Goal: Task Accomplishment & Management: Complete application form

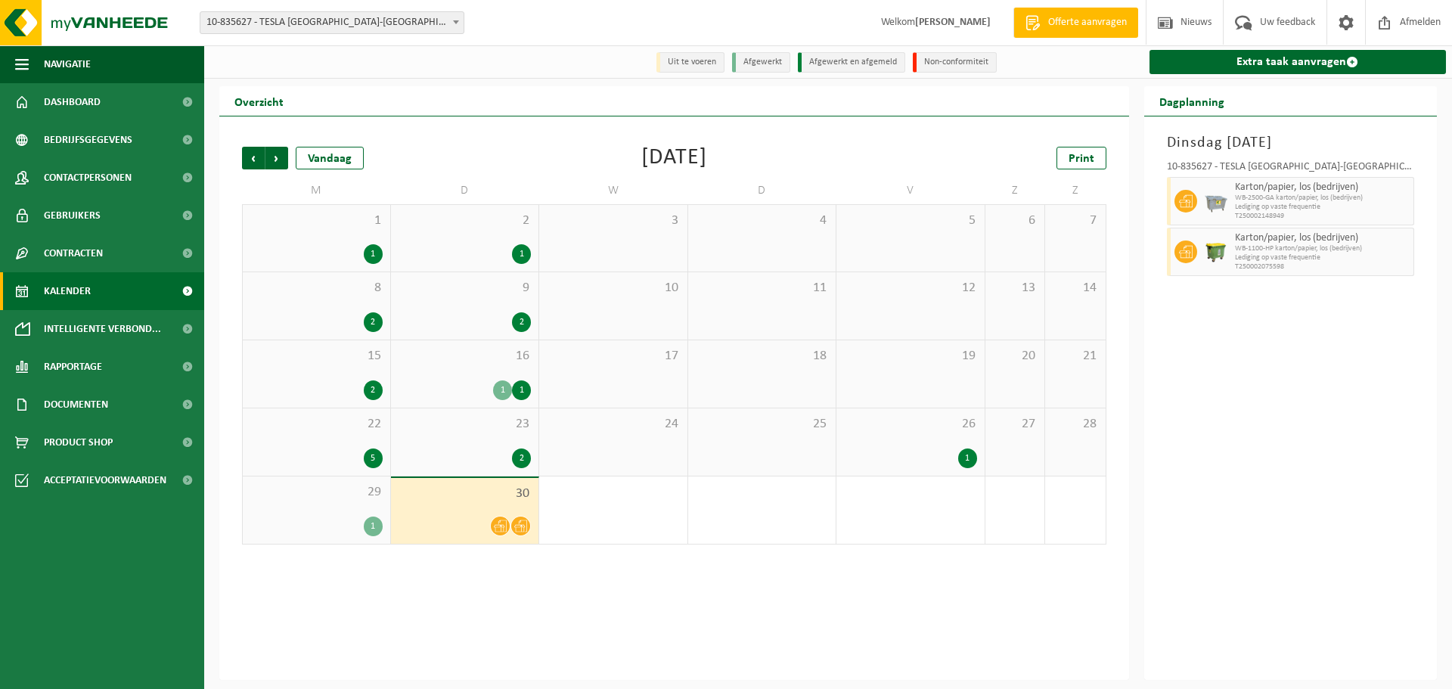
drag, startPoint x: 1299, startPoint y: 60, endPoint x: 1084, endPoint y: 315, distance: 333.4
click at [1299, 60] on link "Extra taak aanvragen" at bounding box center [1298, 62] width 297 height 24
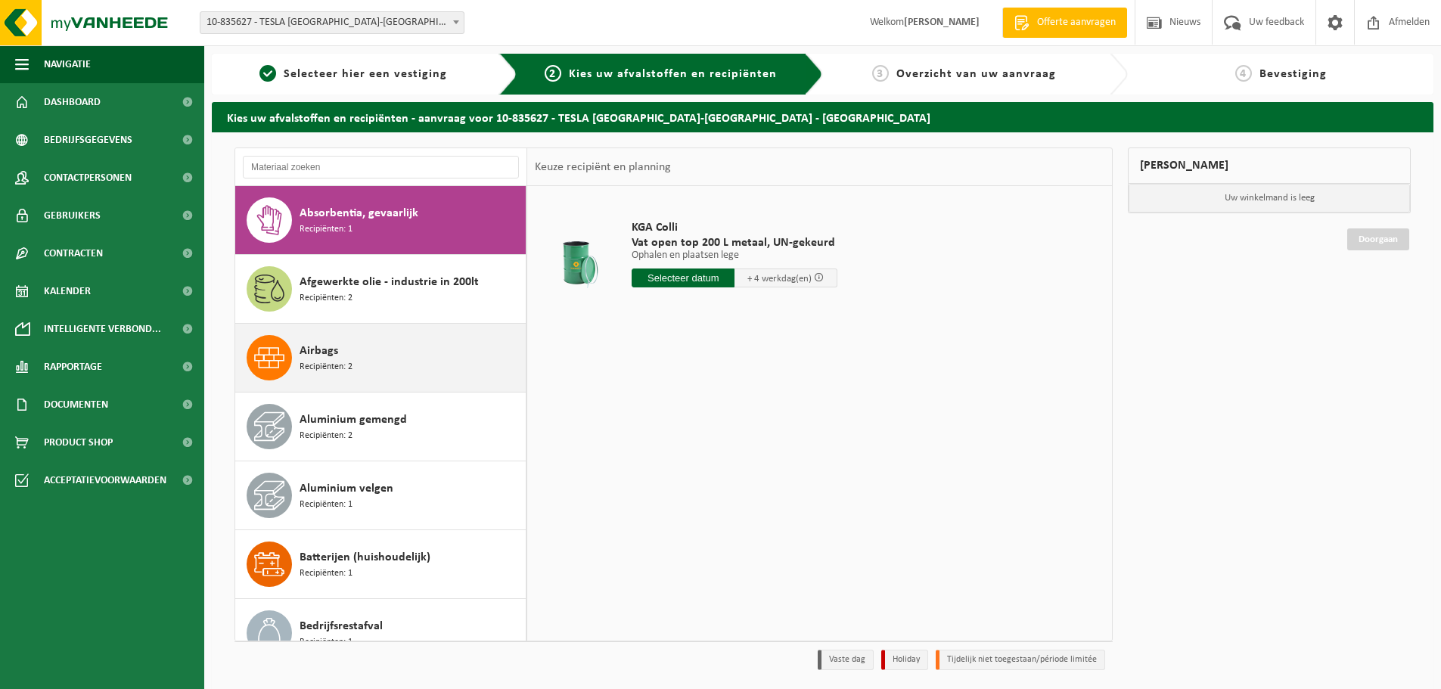
click at [399, 363] on div "Airbags Recipiënten: 2" at bounding box center [411, 357] width 222 height 45
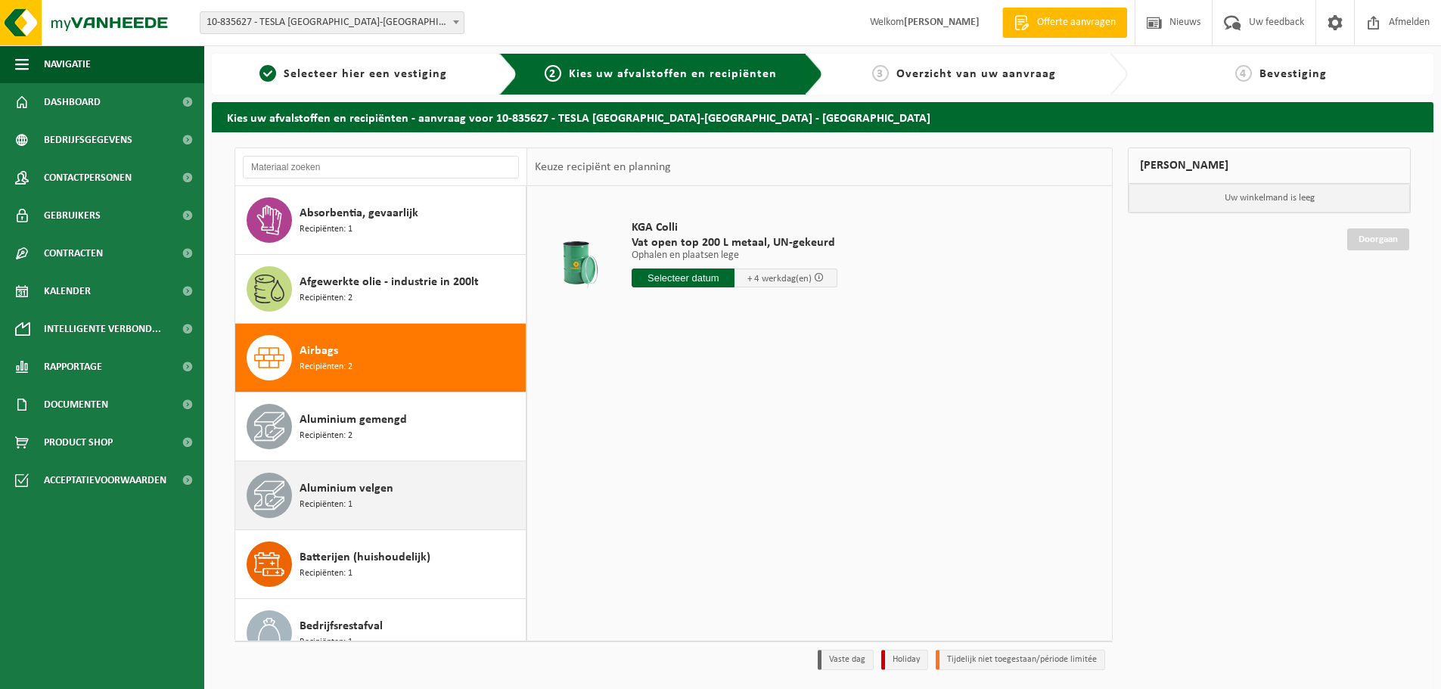
scroll to position [138, 0]
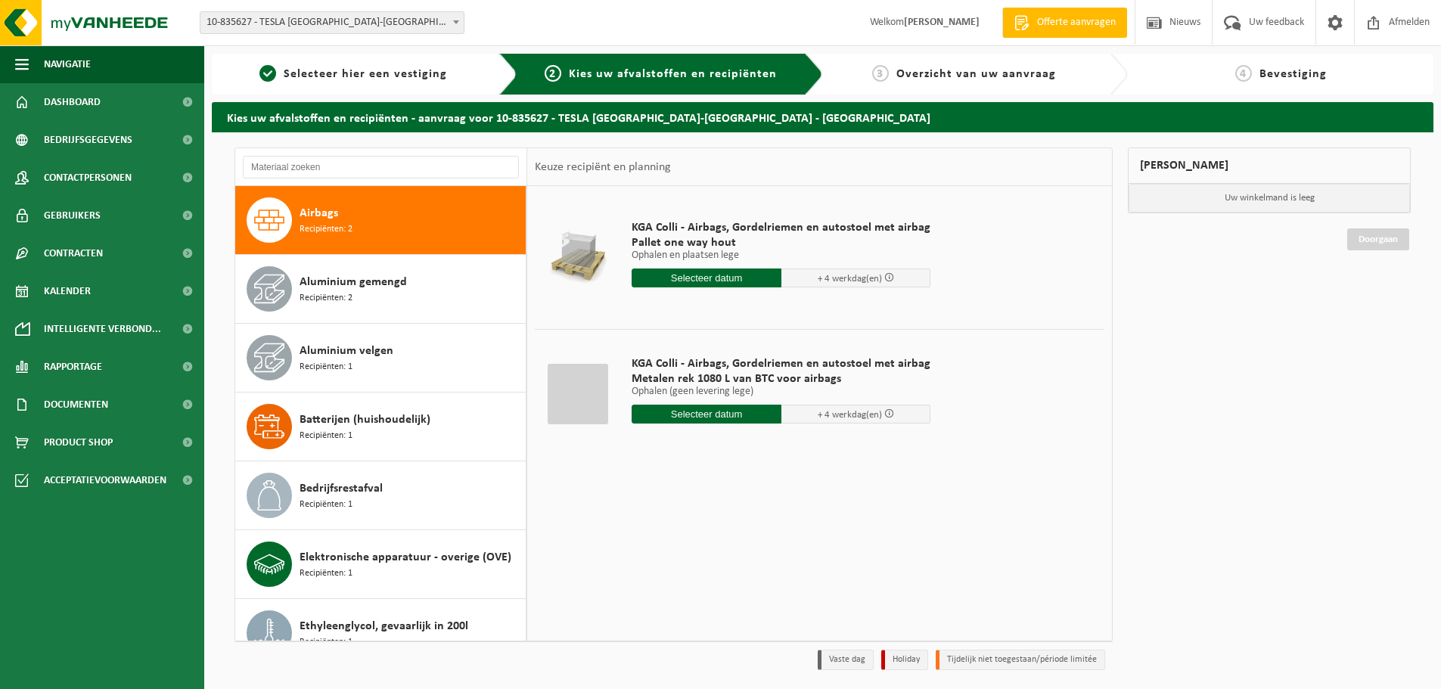
click at [740, 275] on input "text" at bounding box center [707, 278] width 150 height 19
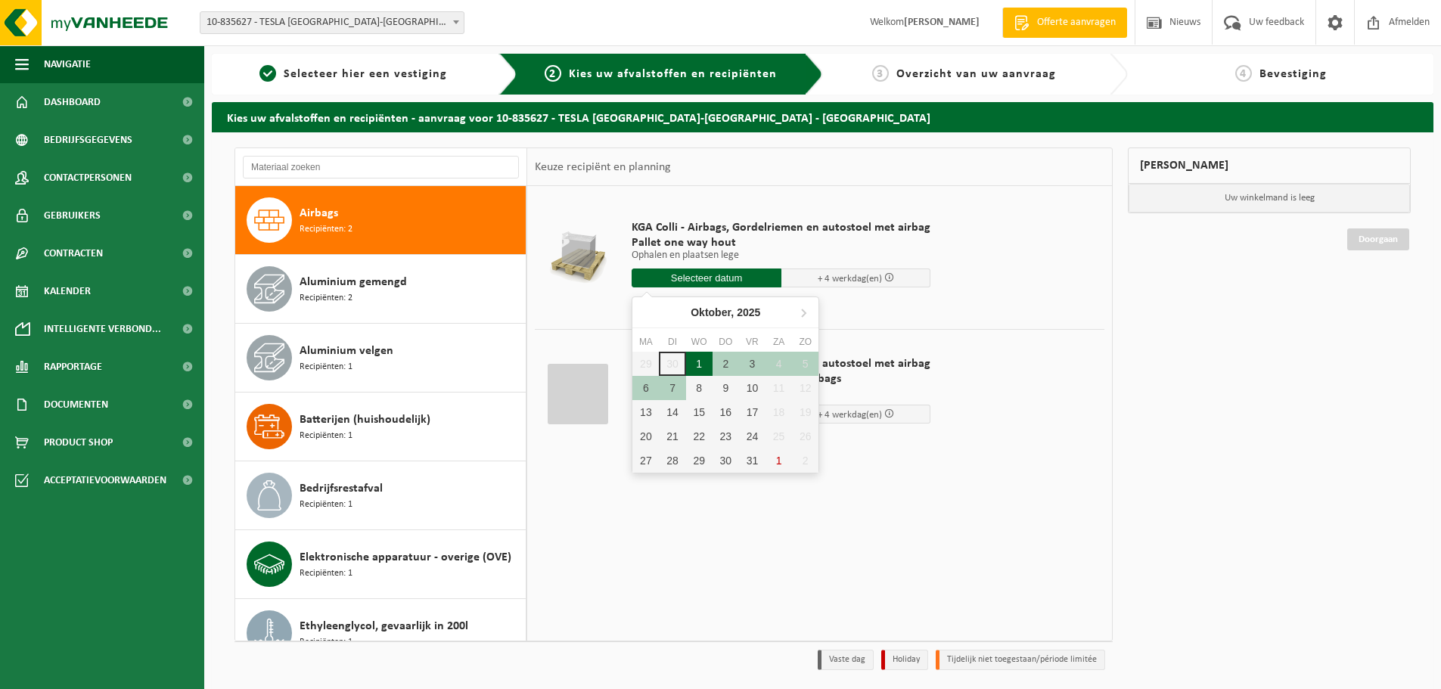
click at [699, 354] on div "1" at bounding box center [699, 364] width 26 height 24
type input "Van 2025-10-01"
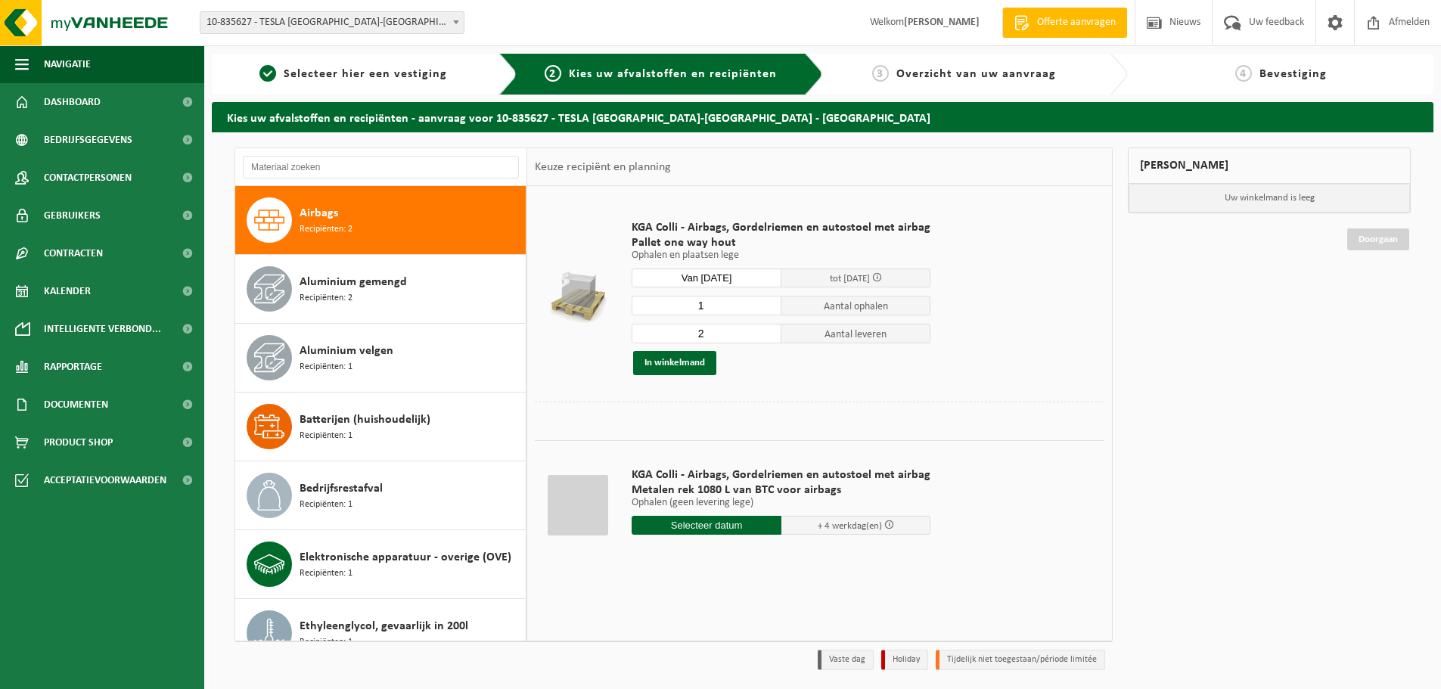
type input "1"
click at [765, 306] on input "1" at bounding box center [707, 306] width 150 height 20
click at [764, 338] on input "1" at bounding box center [707, 334] width 150 height 20
type input "0"
click at [764, 338] on input "0" at bounding box center [707, 334] width 150 height 20
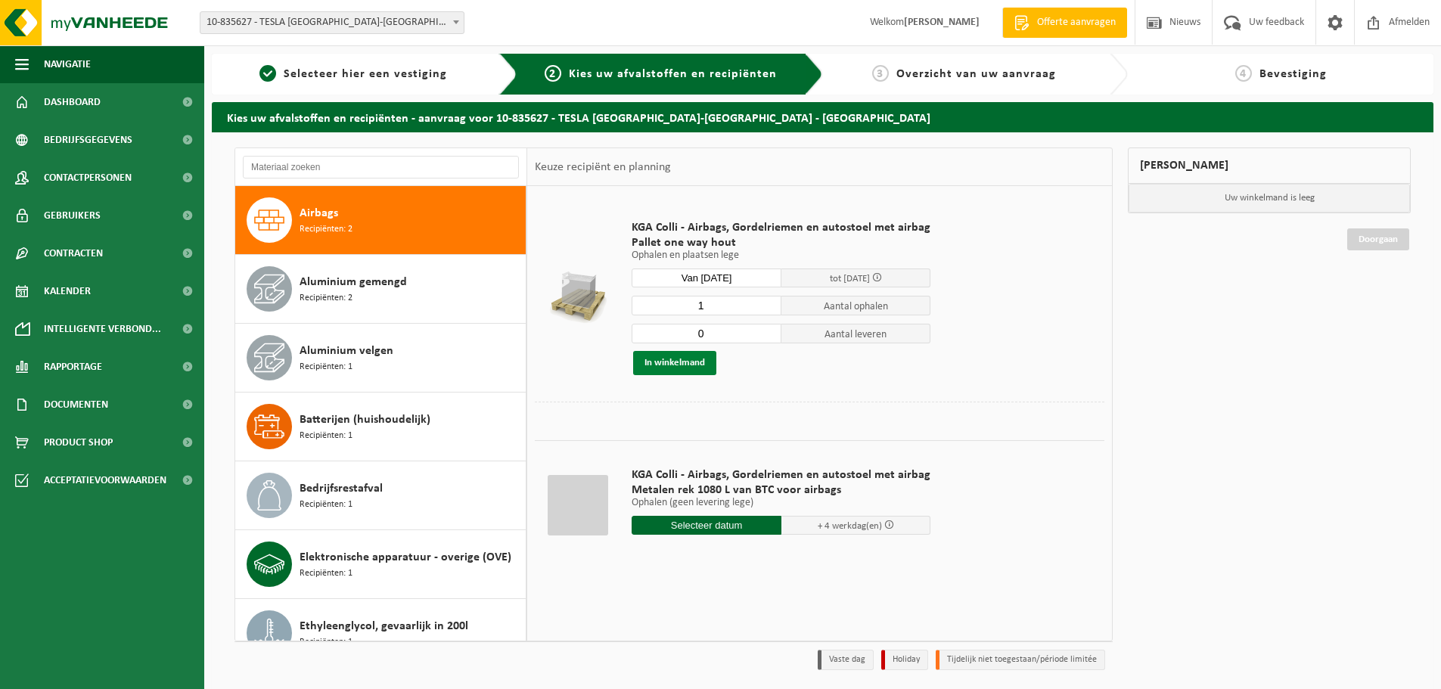
click at [694, 354] on button "In winkelmand" at bounding box center [674, 363] width 83 height 24
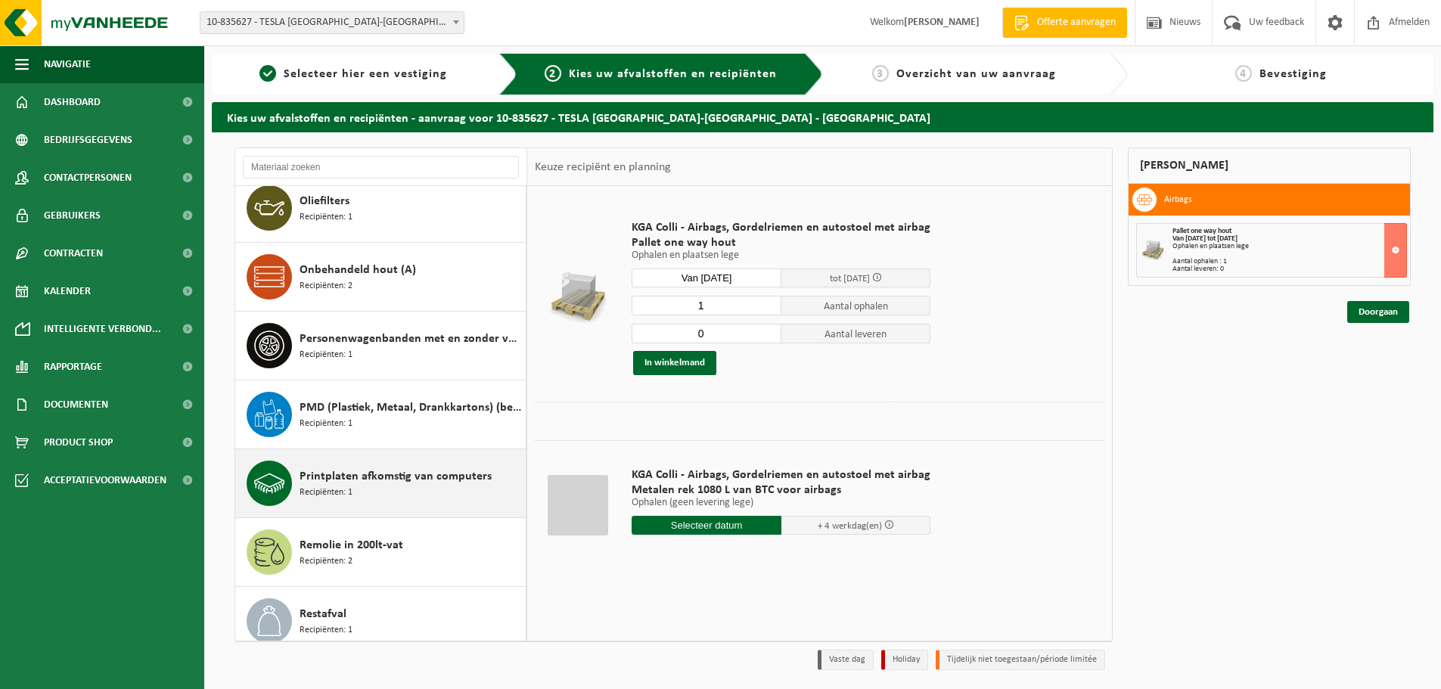
scroll to position [1499, 0]
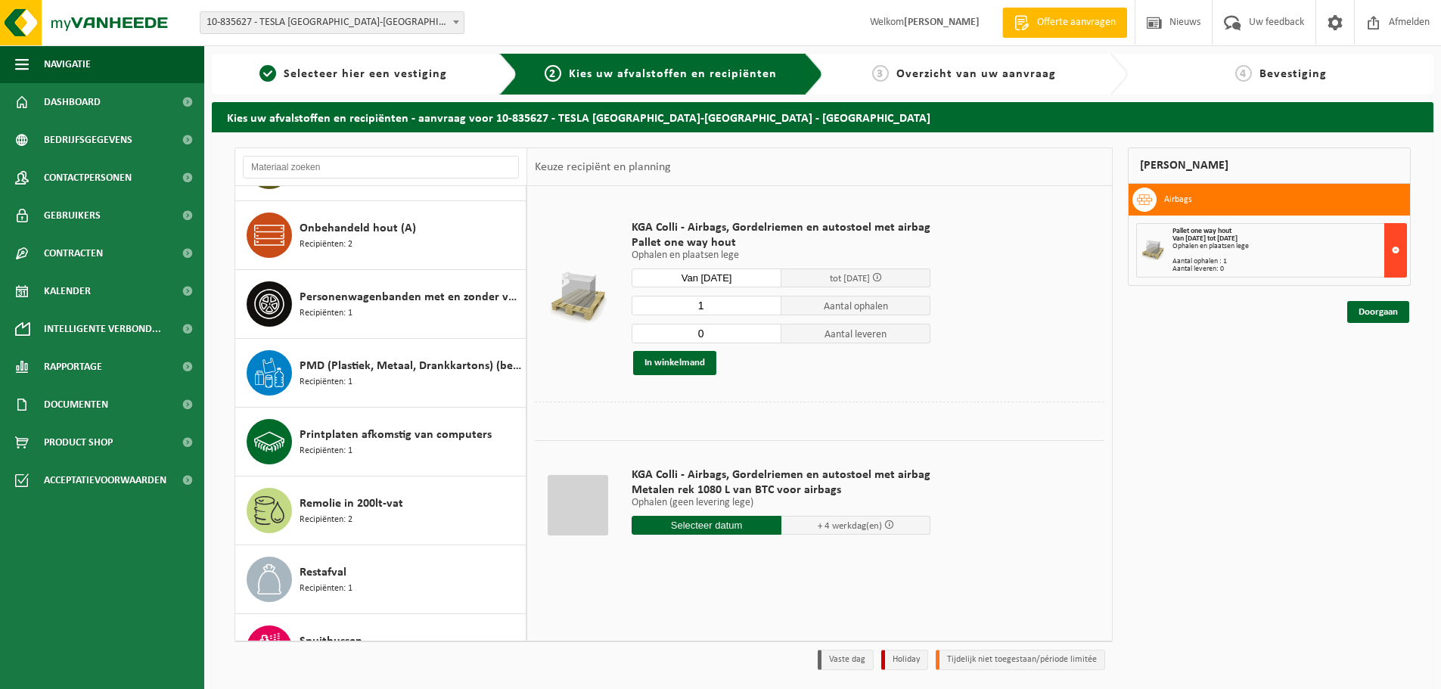
click at [1398, 240] on button at bounding box center [1395, 250] width 23 height 54
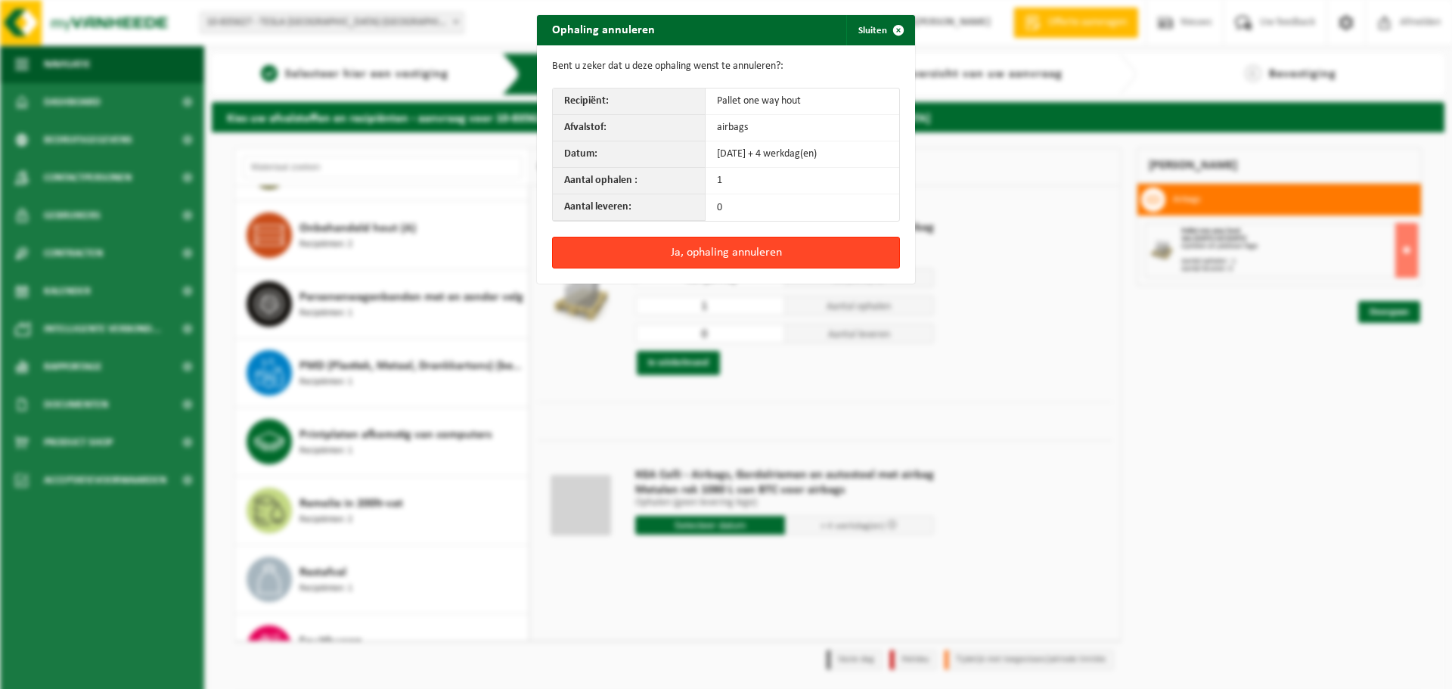
click at [711, 247] on button "Ja, ophaling annuleren" at bounding box center [726, 253] width 348 height 32
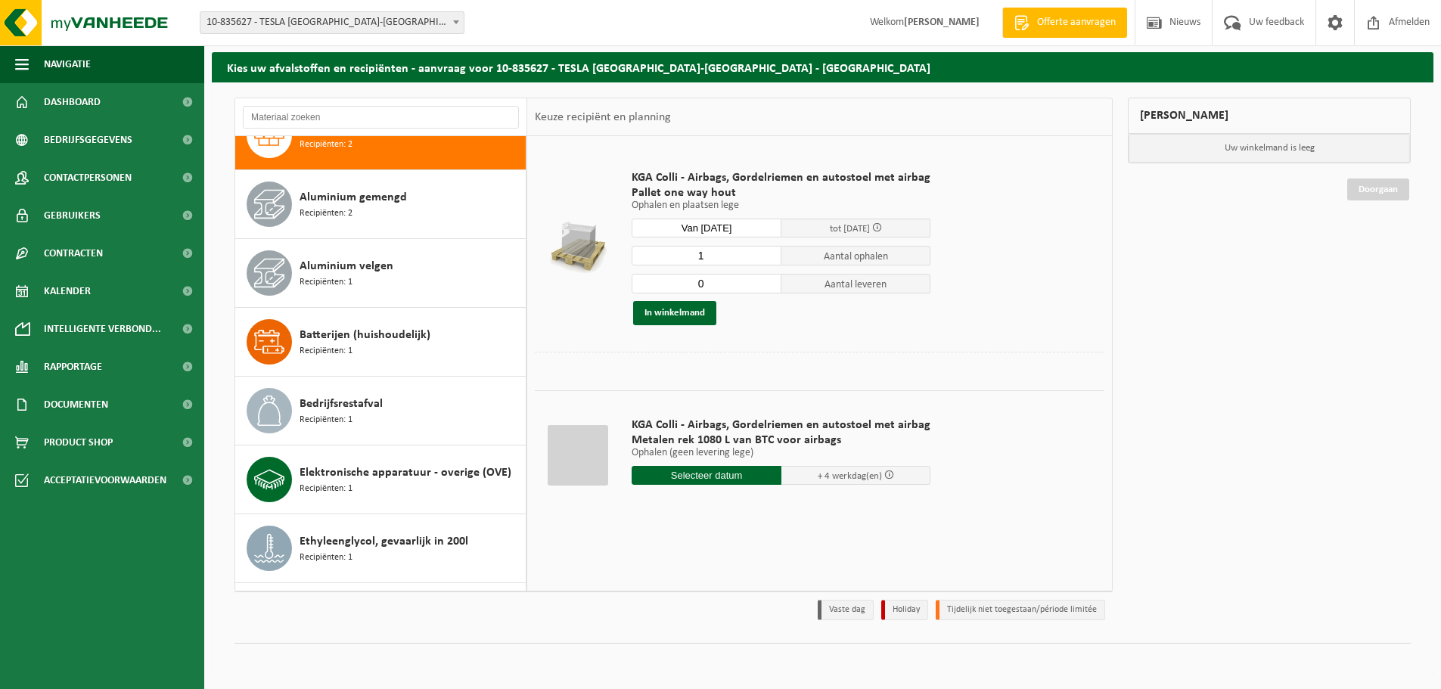
scroll to position [145, 0]
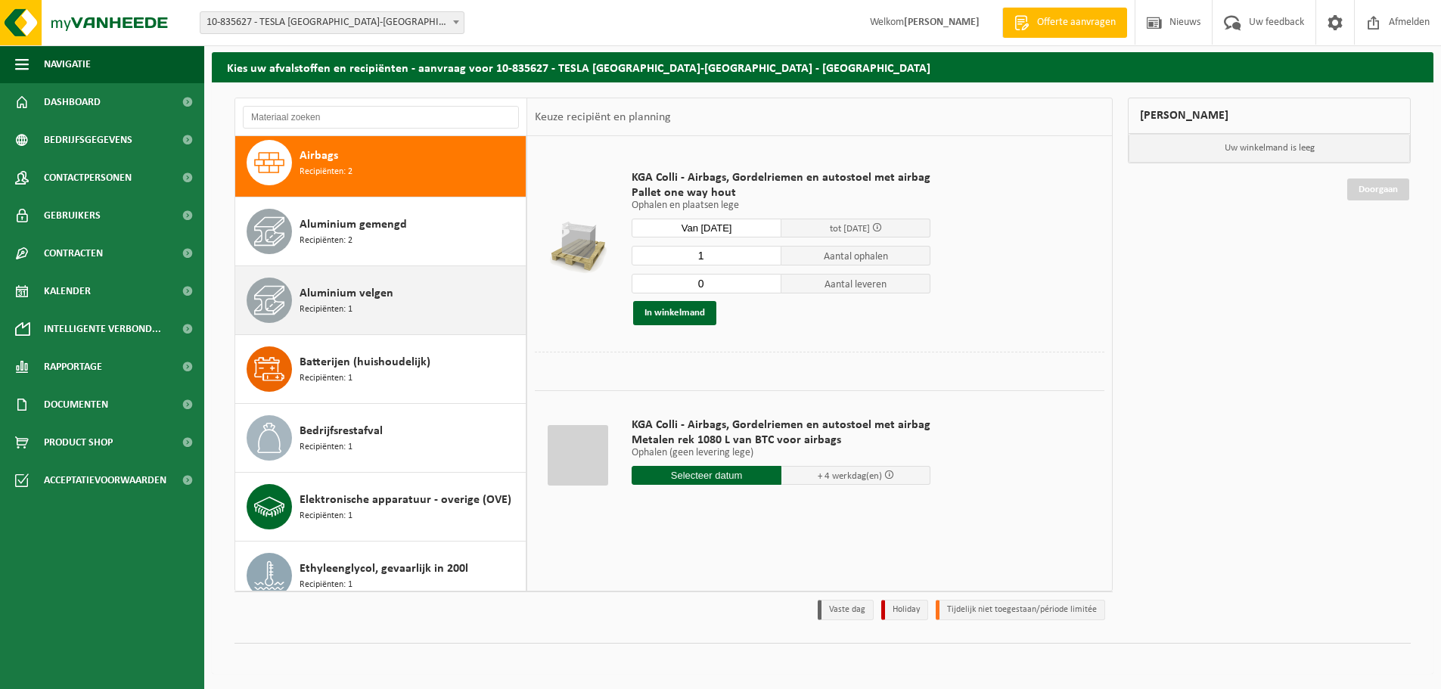
click at [386, 306] on div "Aluminium velgen Recipiënten: 1" at bounding box center [411, 300] width 222 height 45
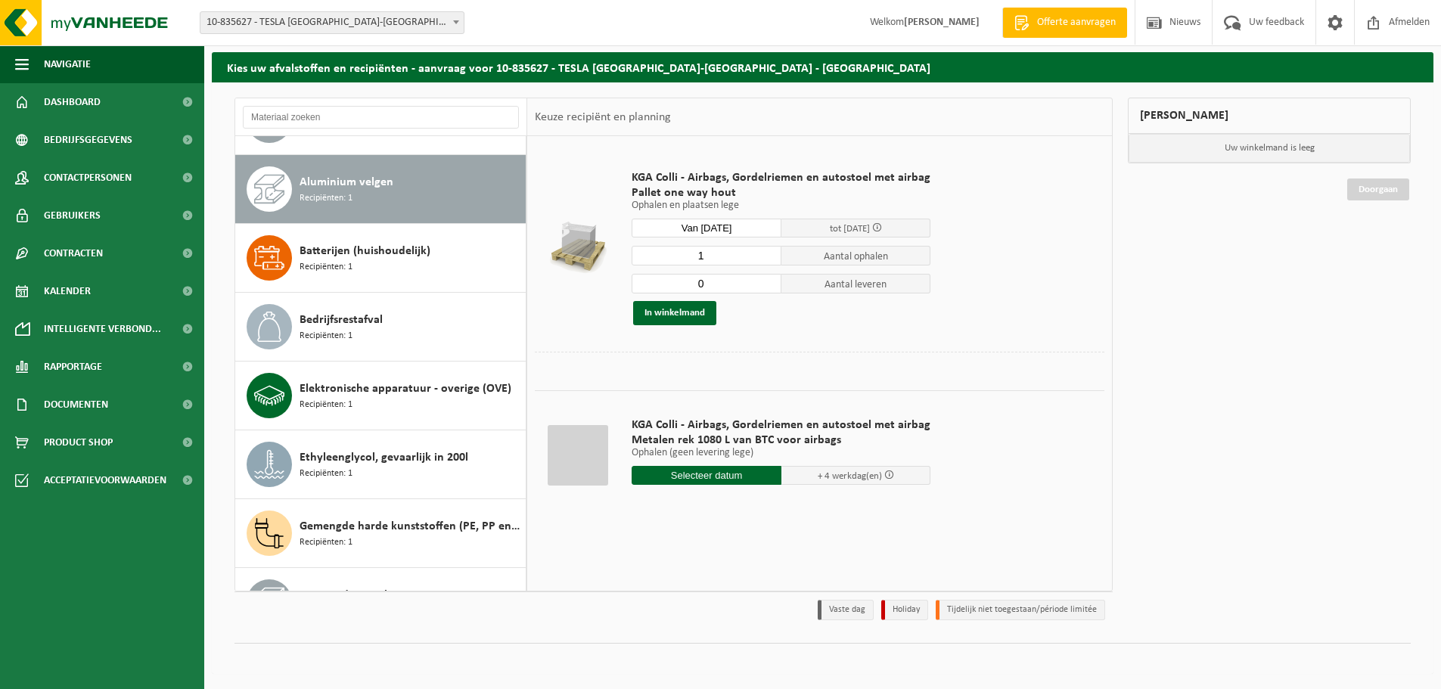
scroll to position [275, 0]
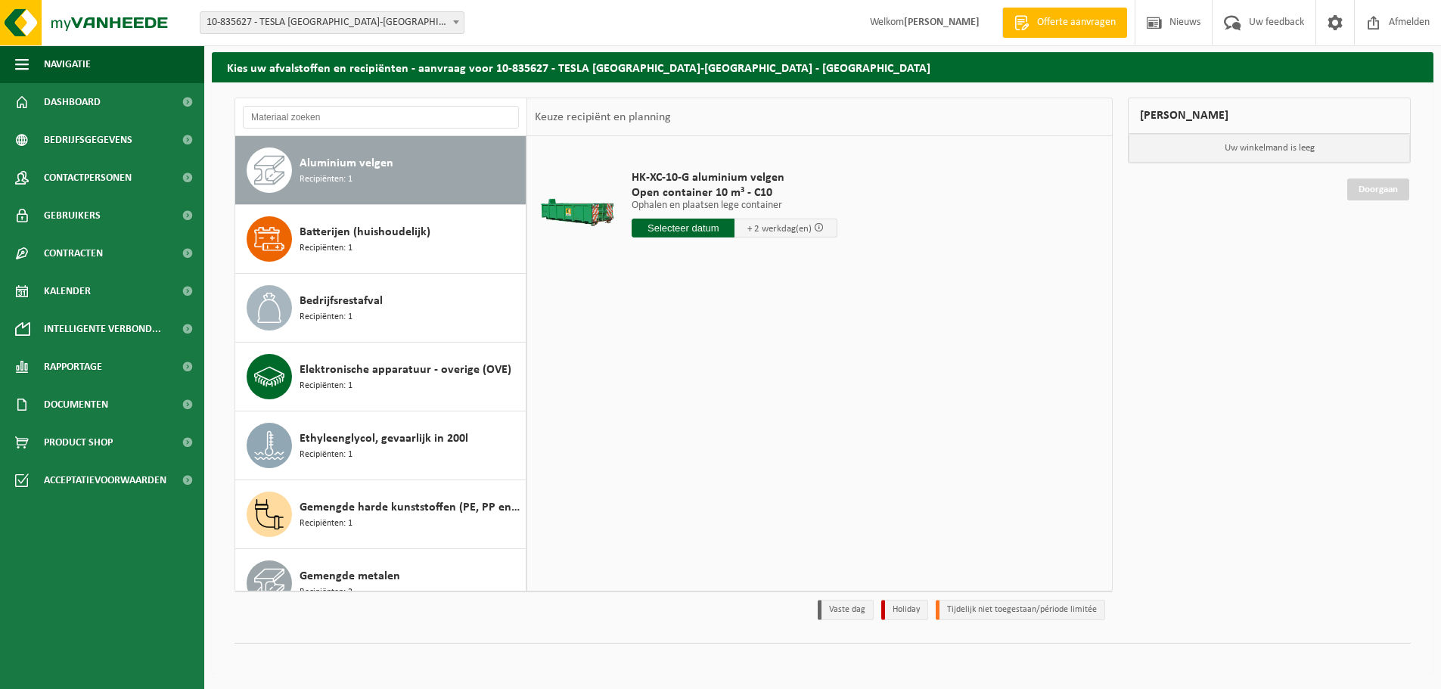
click at [664, 228] on input "text" at bounding box center [683, 228] width 103 height 19
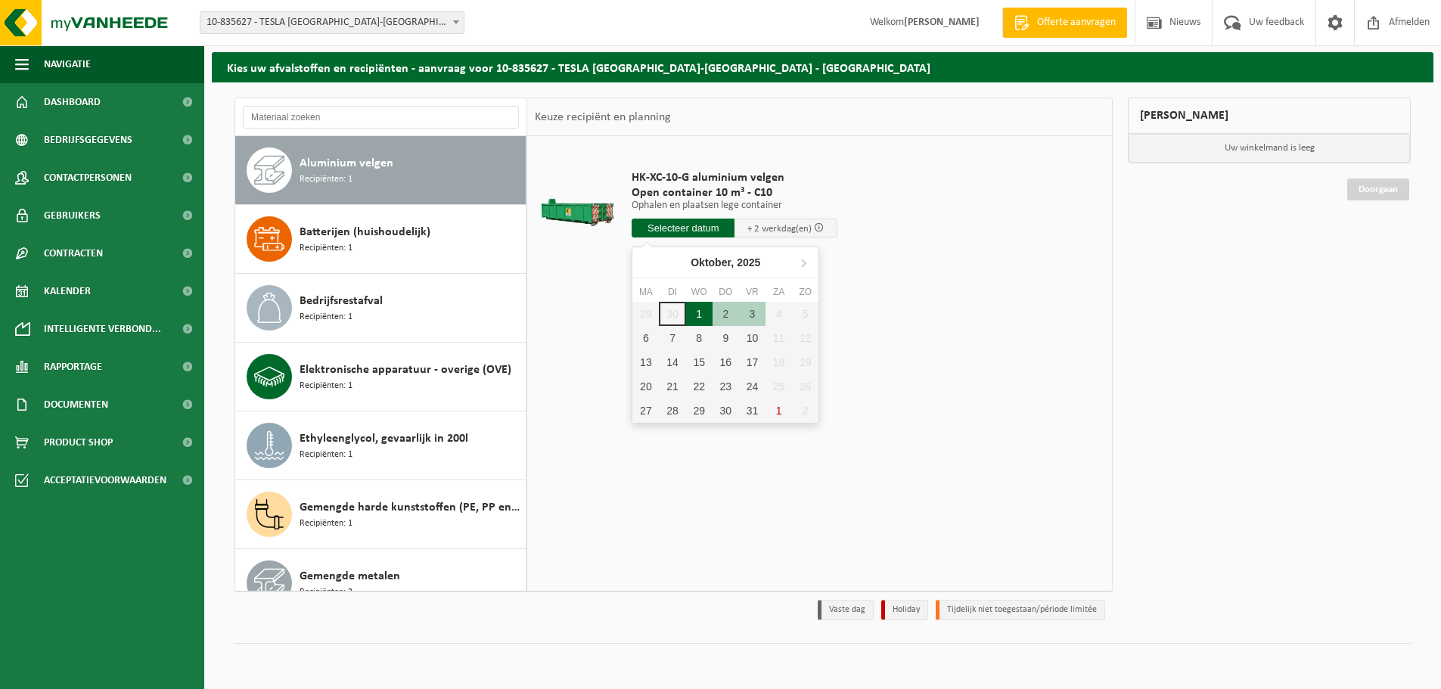
click at [700, 306] on div "1" at bounding box center [699, 314] width 26 height 24
type input "Van 2025-10-01"
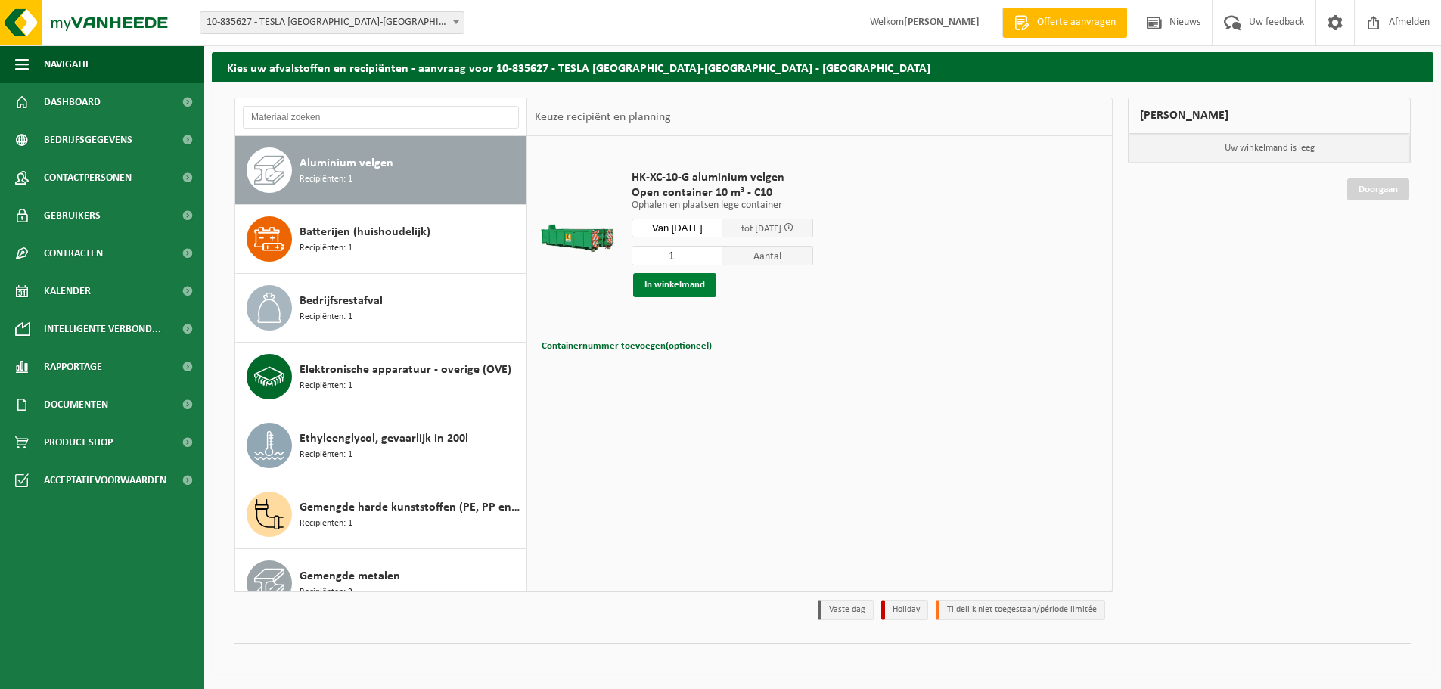
click at [687, 284] on button "In winkelmand" at bounding box center [674, 285] width 83 height 24
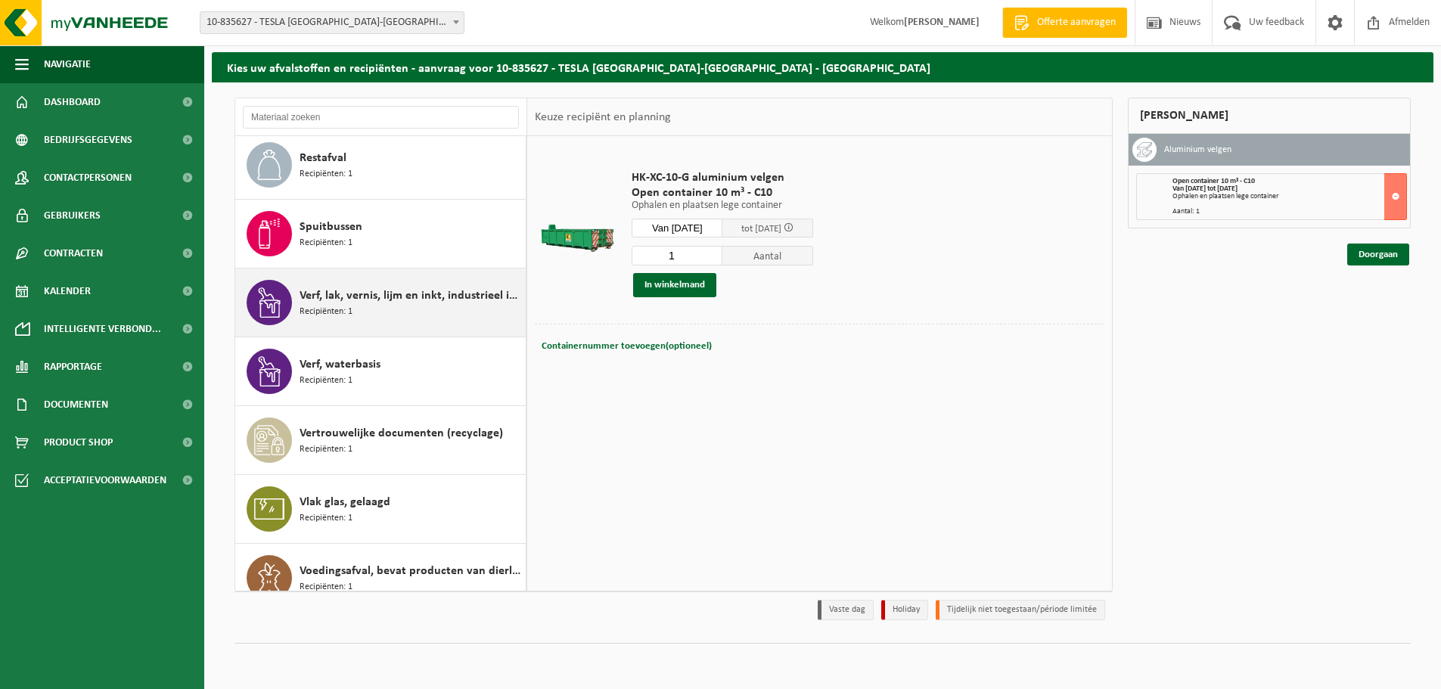
scroll to position [1885, 0]
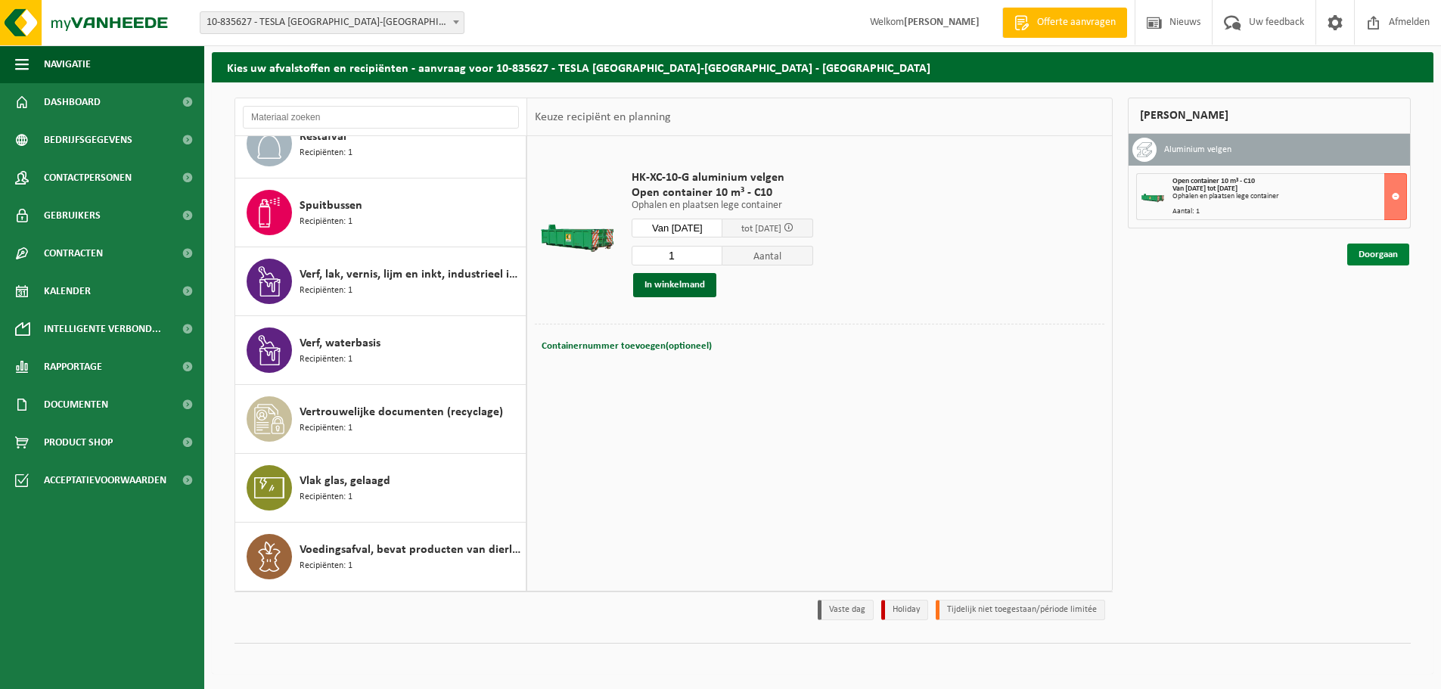
click at [1398, 262] on link "Doorgaan" at bounding box center [1378, 255] width 62 height 22
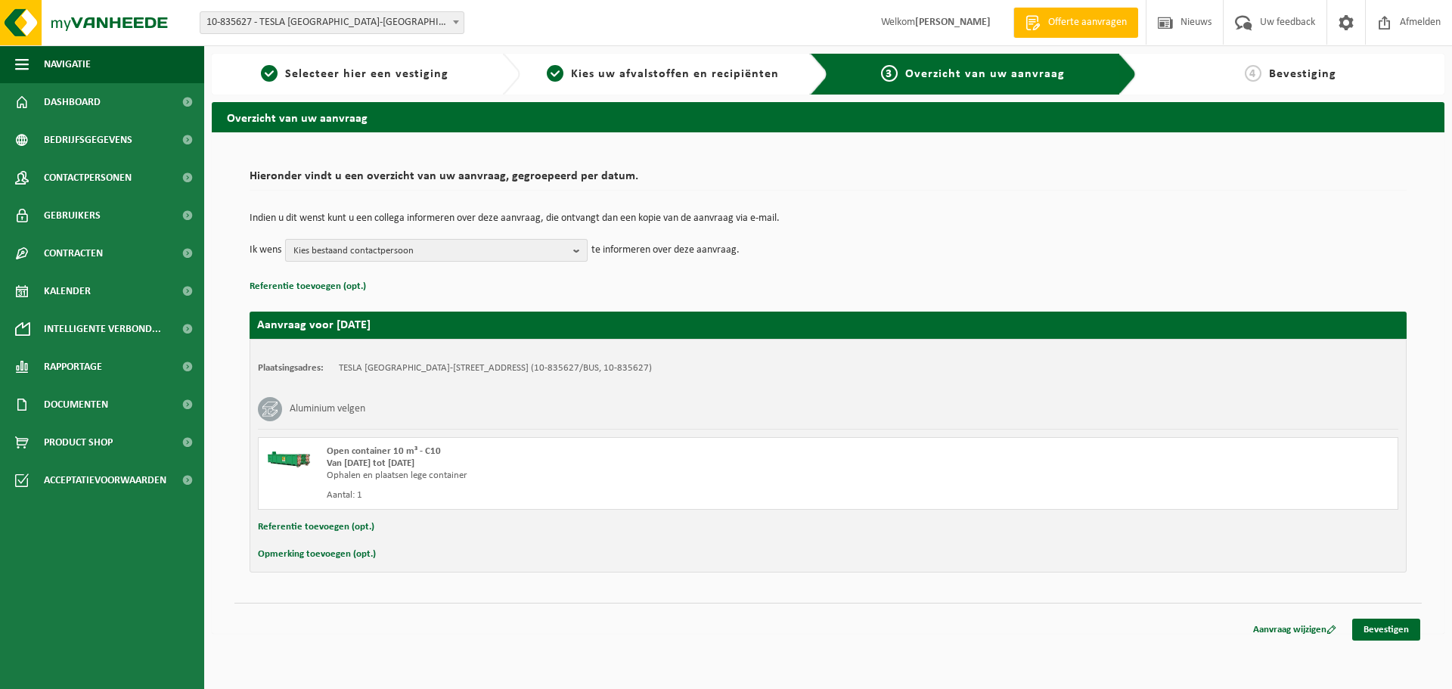
click at [567, 247] on span "Kies bestaand contactpersoon" at bounding box center [430, 251] width 274 height 23
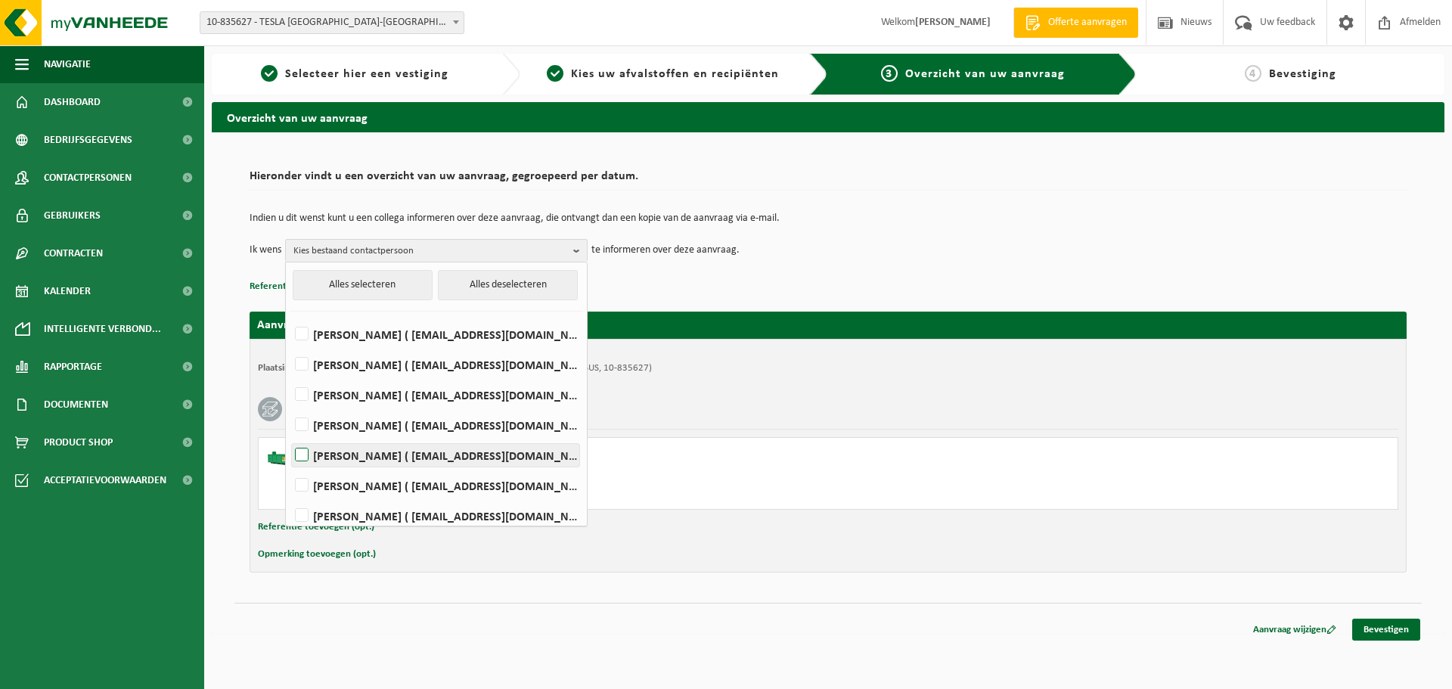
click at [305, 452] on label "GILIAN MERMANS ( gmermans@tesla.com )" at bounding box center [435, 455] width 287 height 23
click at [290, 436] on input "GILIAN MERMANS ( gmermans@tesla.com )" at bounding box center [289, 436] width 1 height 1
checkbox input "true"
click at [945, 280] on p "Referentie toevoegen (opt.)" at bounding box center [828, 287] width 1157 height 20
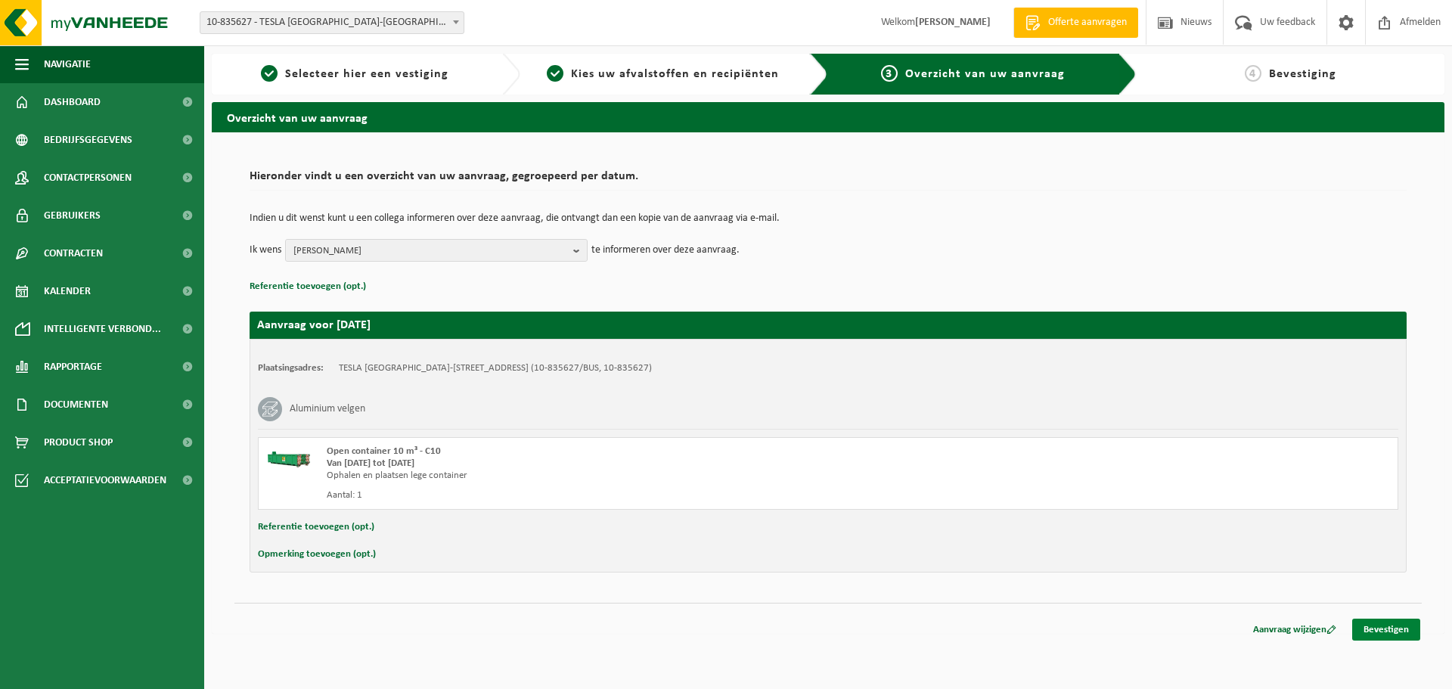
click at [1396, 629] on link "Bevestigen" at bounding box center [1386, 630] width 68 height 22
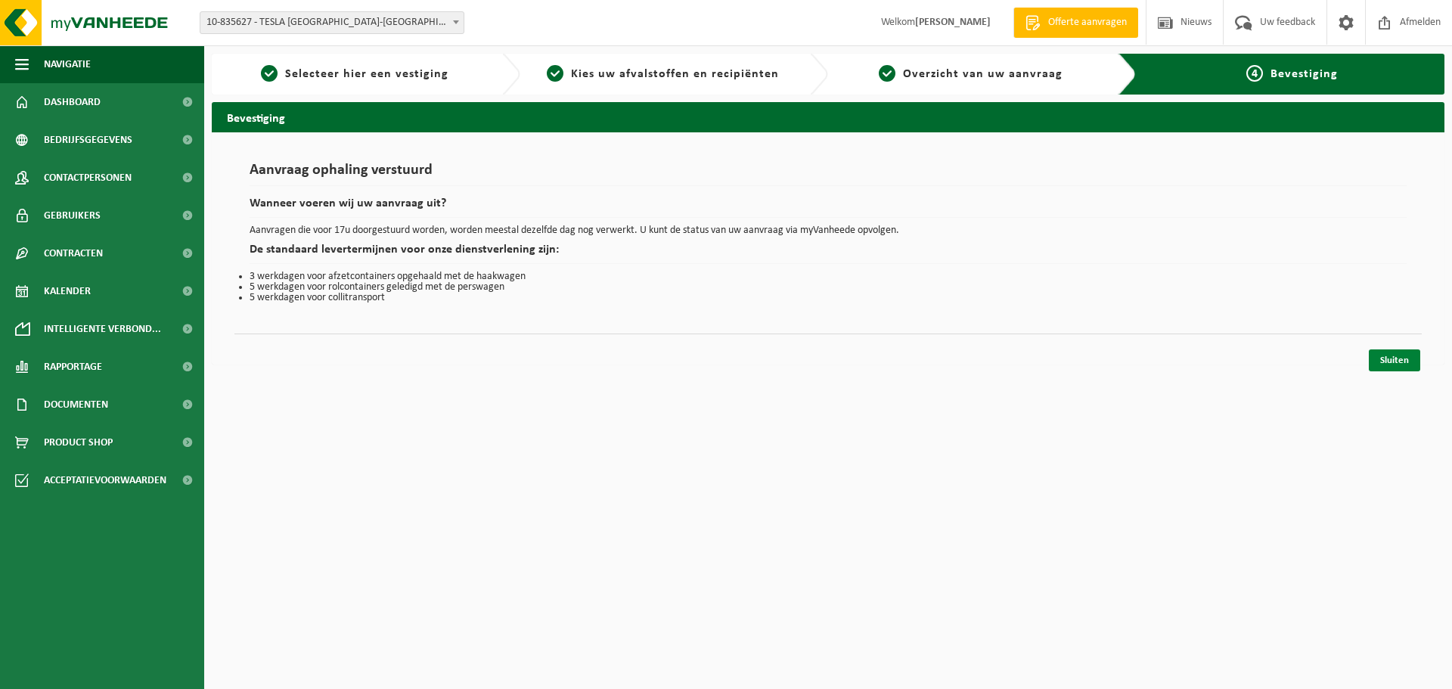
click at [1394, 360] on link "Sluiten" at bounding box center [1394, 360] width 51 height 22
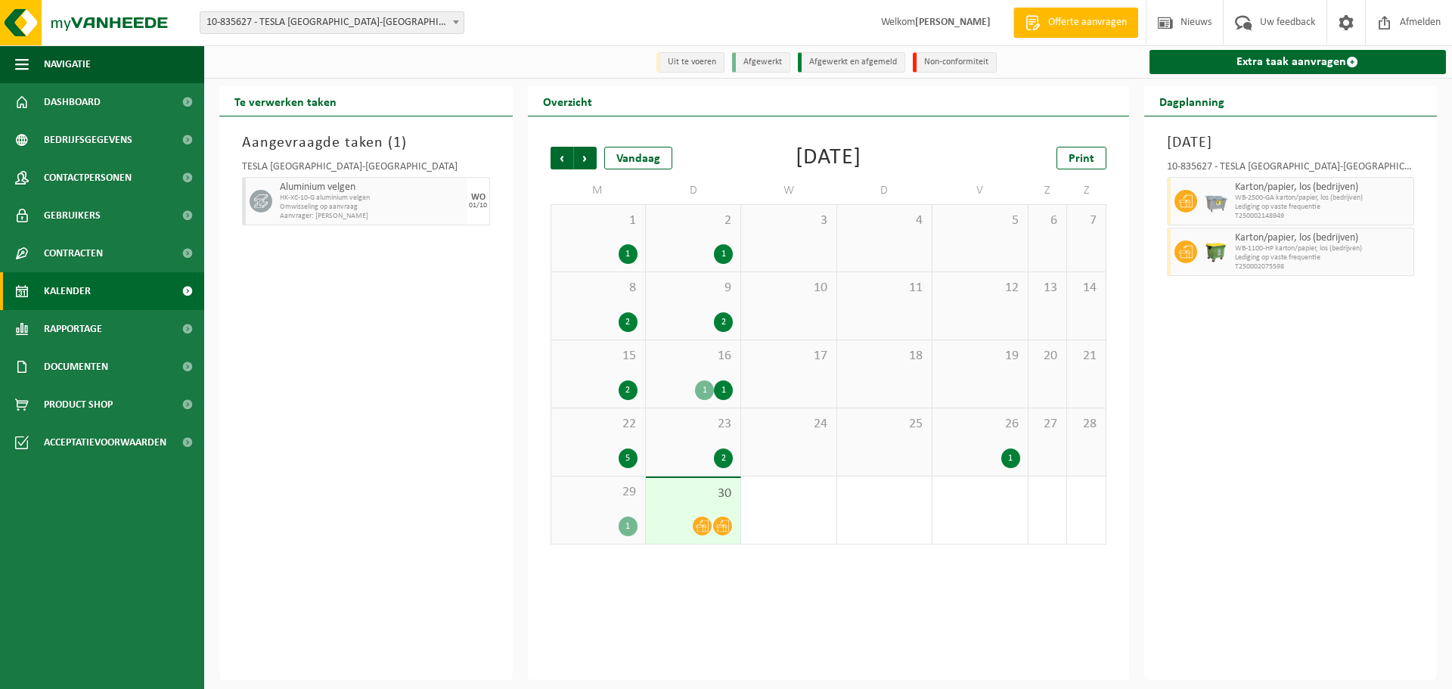
drag, startPoint x: 1354, startPoint y: 71, endPoint x: 1051, endPoint y: 163, distance: 316.3
click at [1354, 71] on link "Extra taak aanvragen" at bounding box center [1298, 62] width 297 height 24
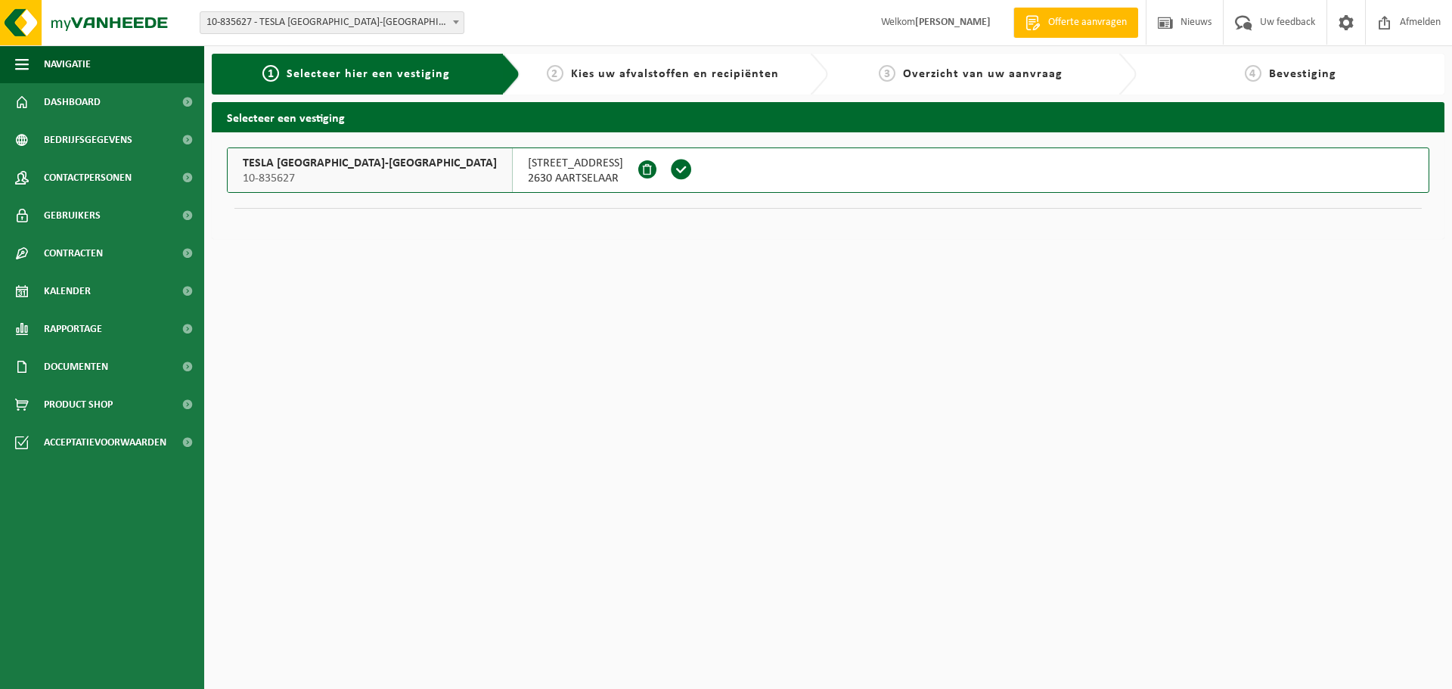
click at [528, 175] on span "2630 AARTSELAAR" at bounding box center [575, 178] width 95 height 15
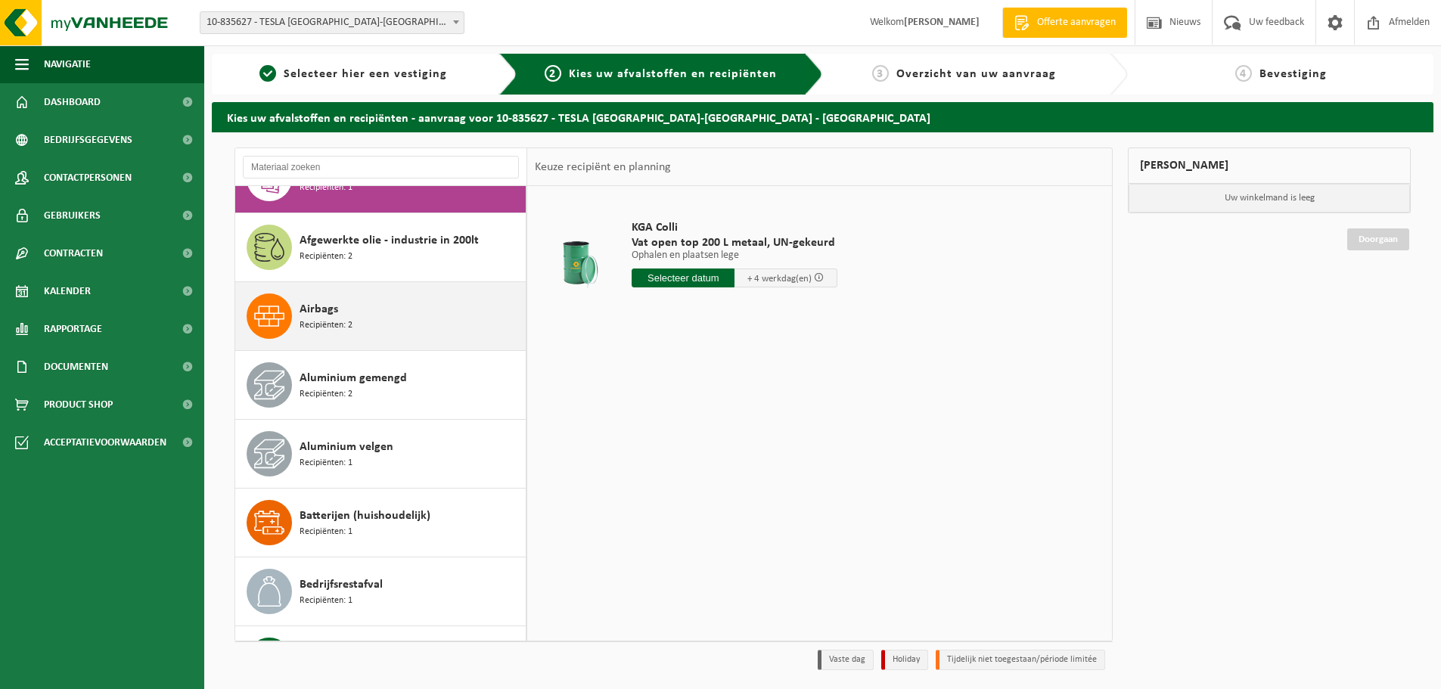
scroll to position [76, 0]
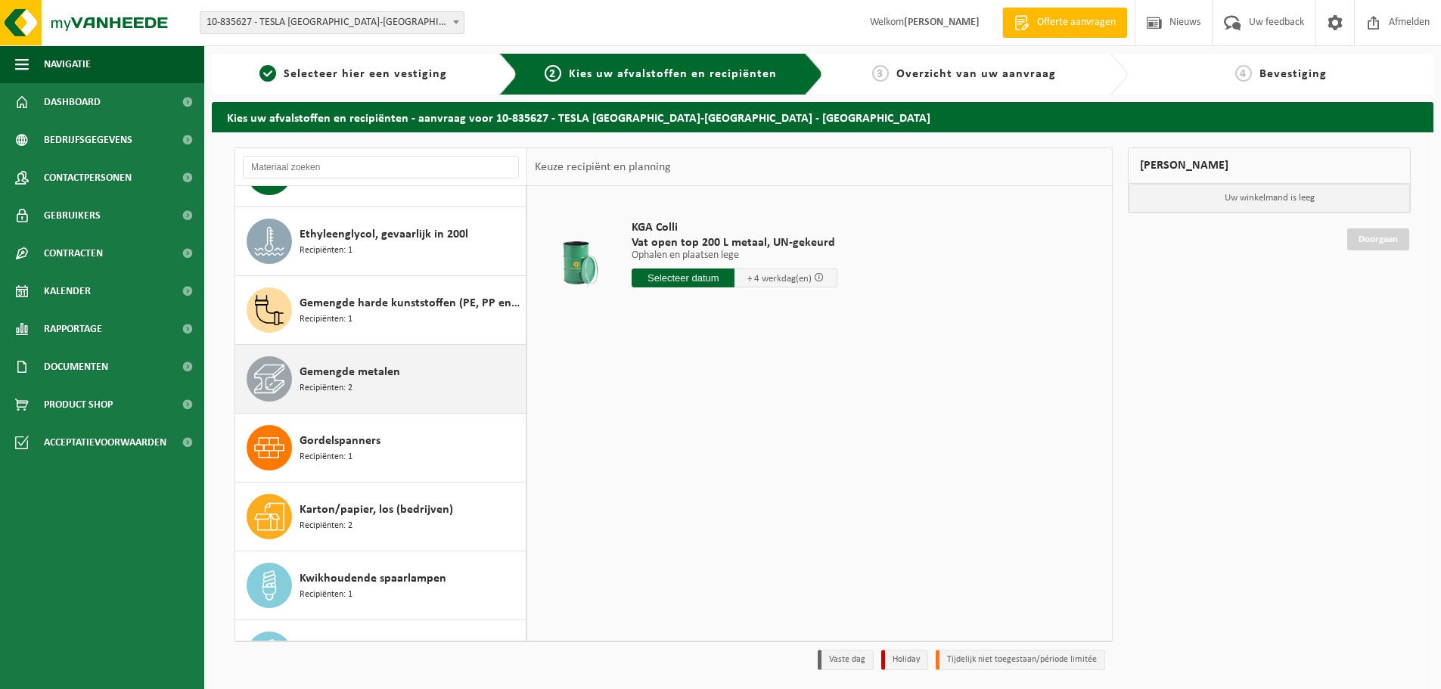
click at [426, 389] on div "Gemengde metalen Recipiënten: 2" at bounding box center [411, 378] width 222 height 45
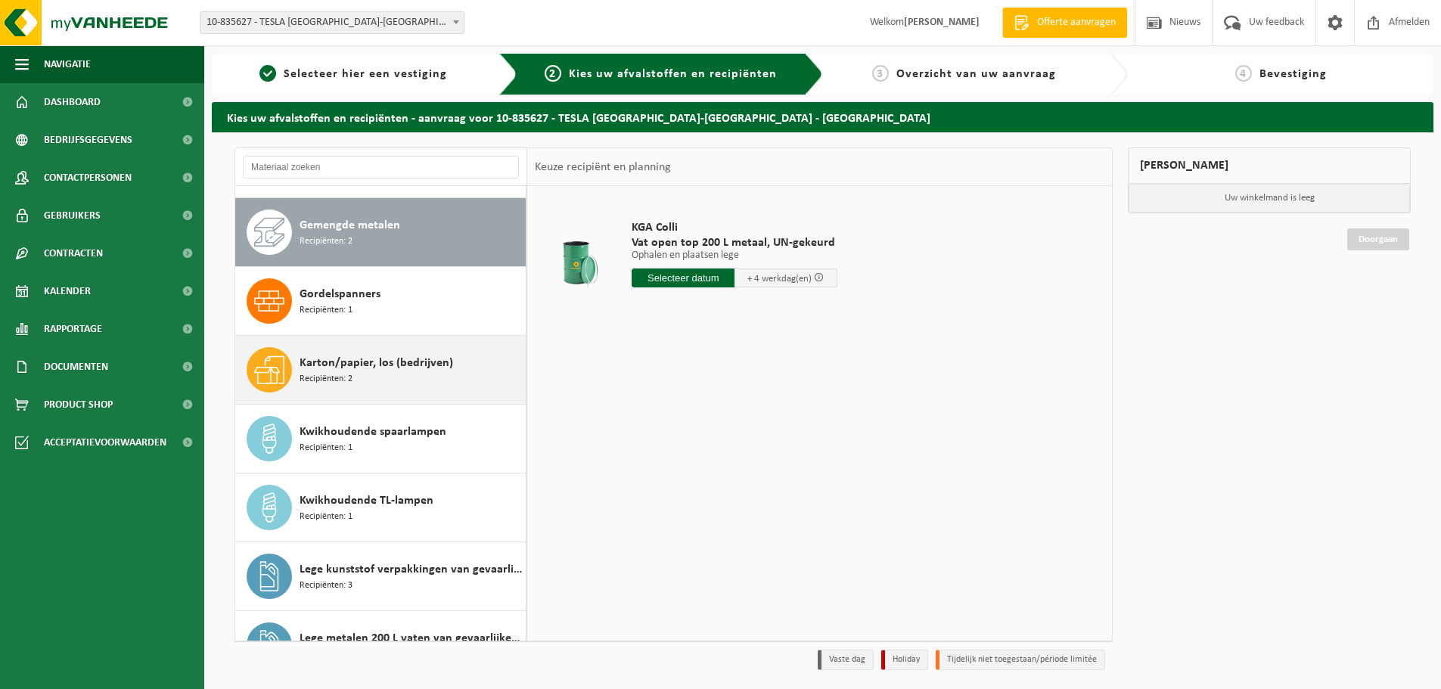
scroll to position [688, 0]
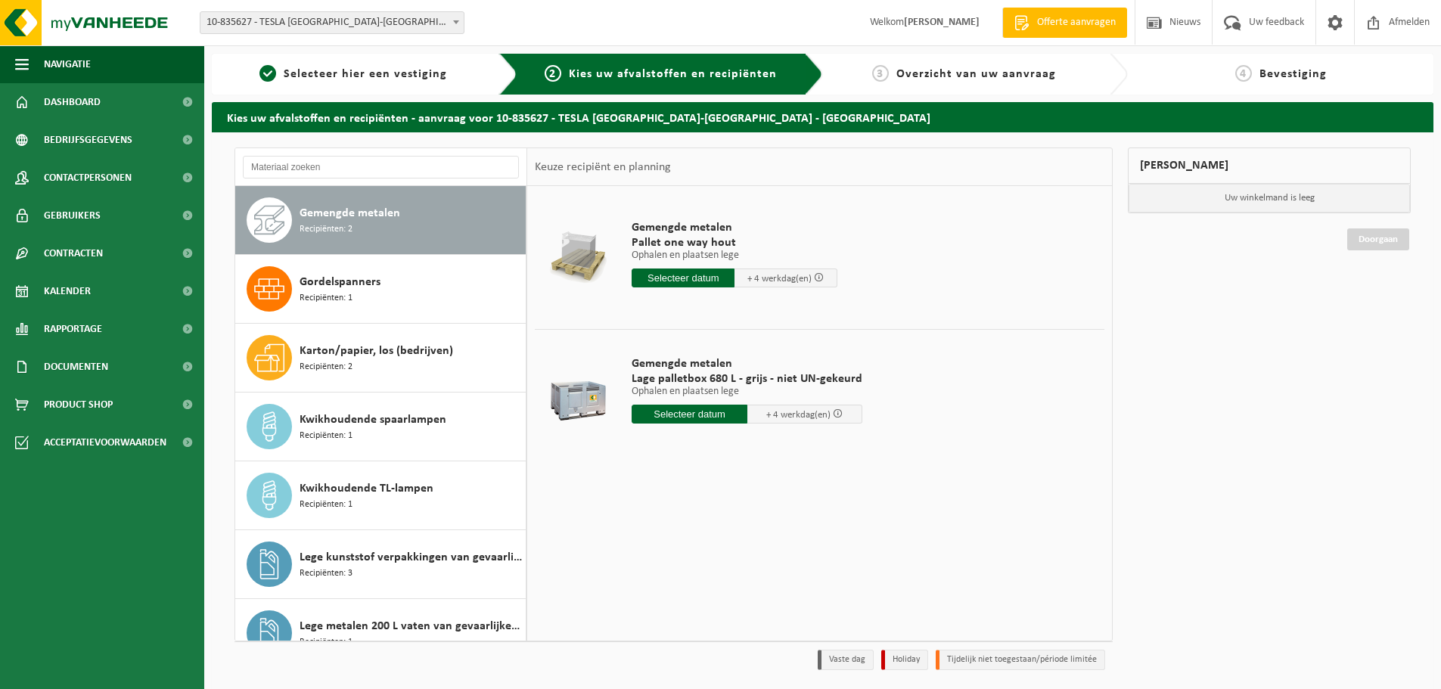
click at [676, 411] on input "text" at bounding box center [690, 414] width 116 height 19
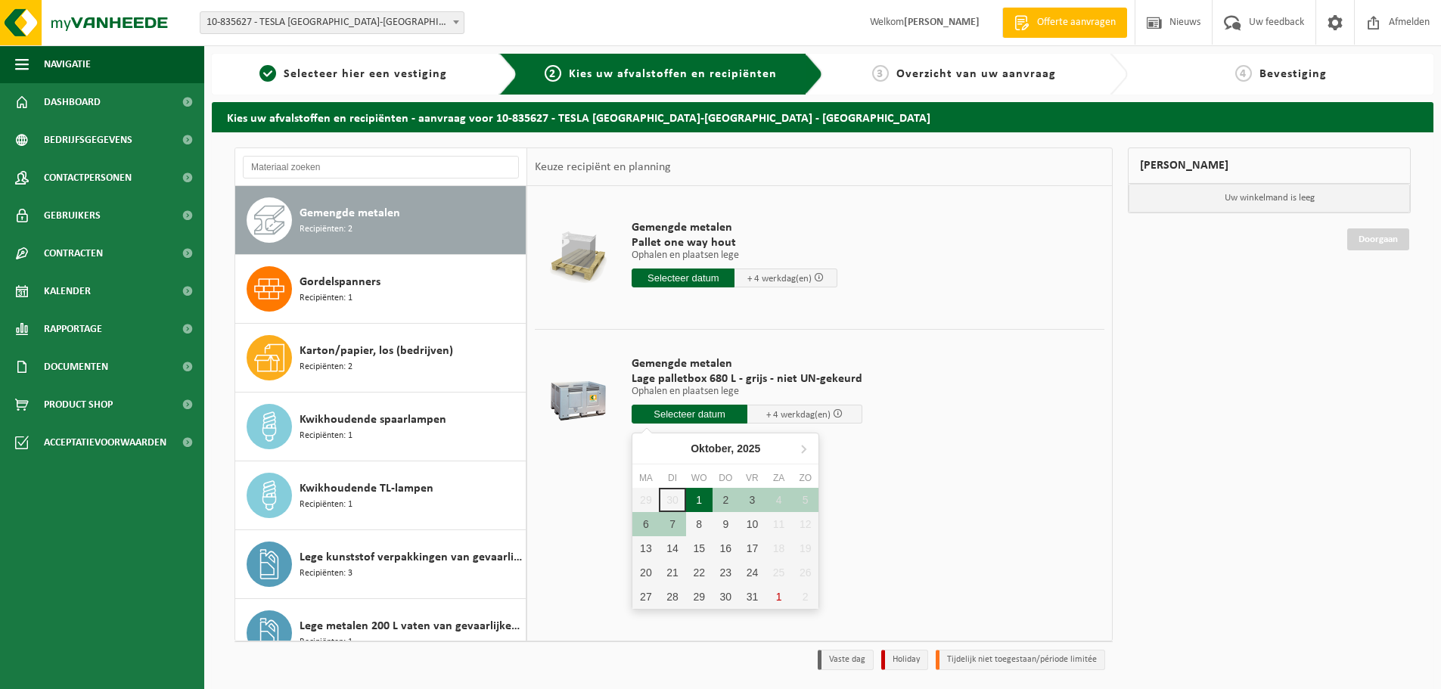
click at [697, 497] on div "1" at bounding box center [699, 500] width 26 height 24
type input "Van 2025-10-01"
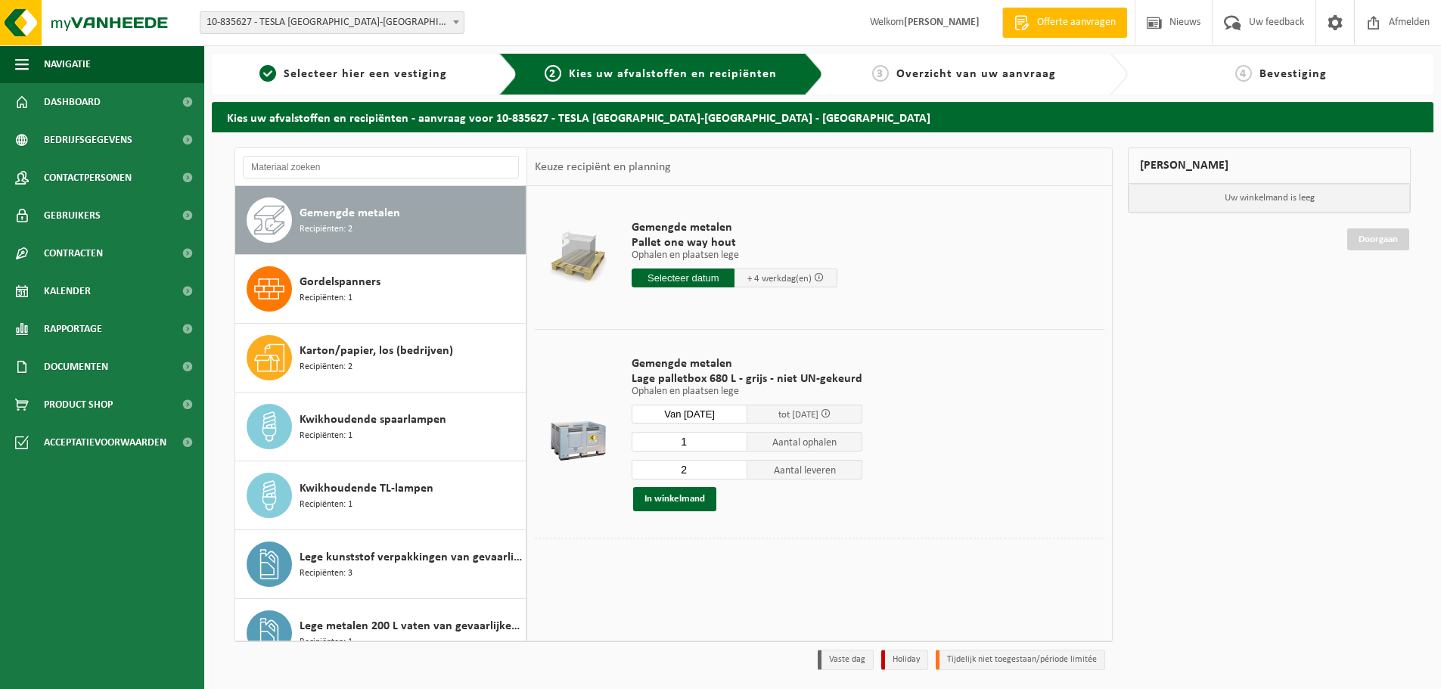
type input "1"
click at [736, 447] on input "1" at bounding box center [690, 442] width 116 height 20
type input "1"
click at [734, 472] on input "1" at bounding box center [690, 470] width 116 height 20
click at [687, 494] on button "In winkelmand" at bounding box center [674, 499] width 83 height 24
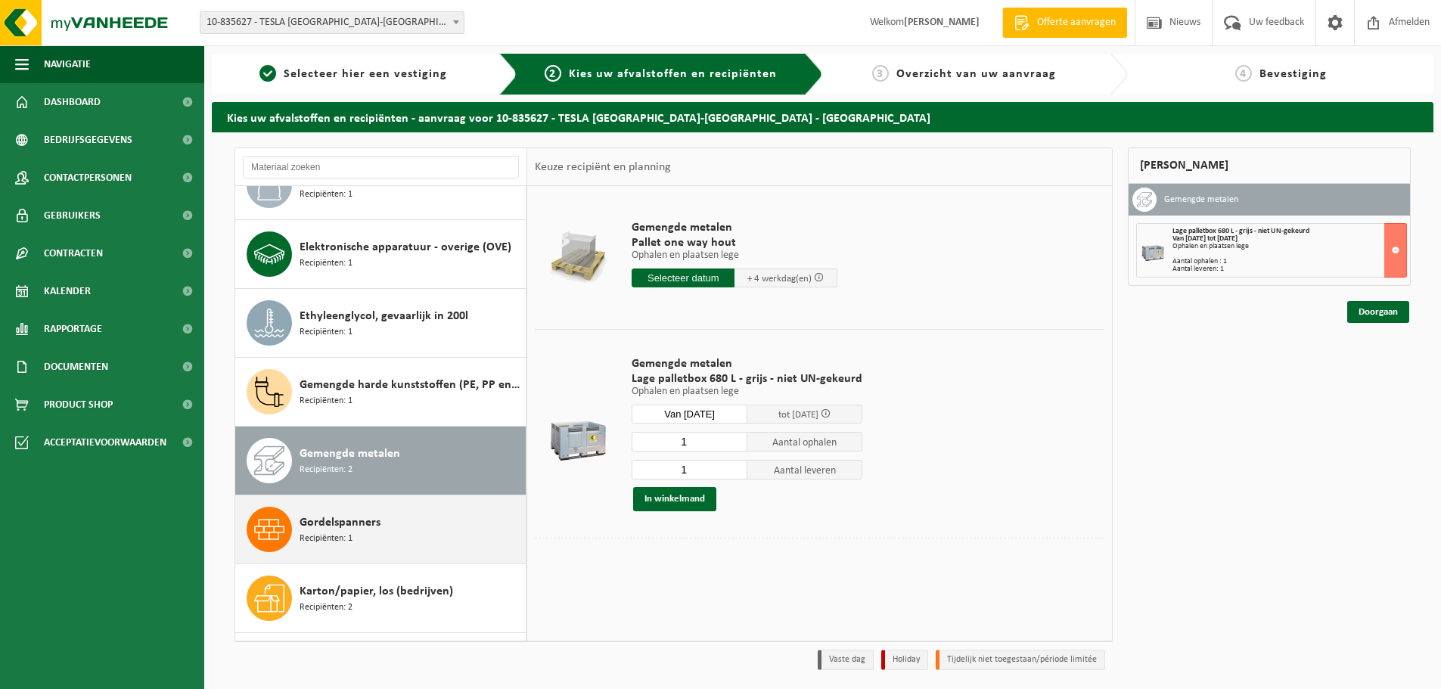
scroll to position [372, 0]
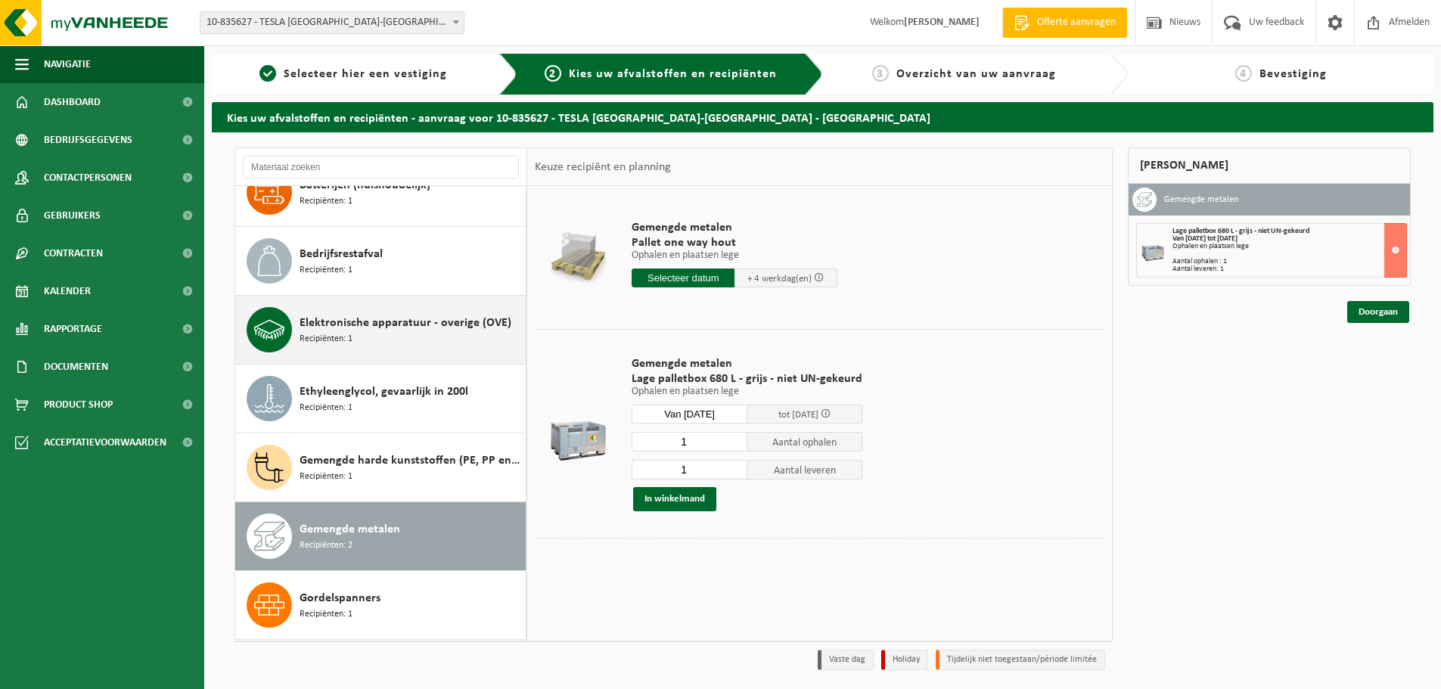
click at [393, 340] on div "Elektronische apparatuur - overige (OVE) Recipiënten: 1" at bounding box center [411, 329] width 222 height 45
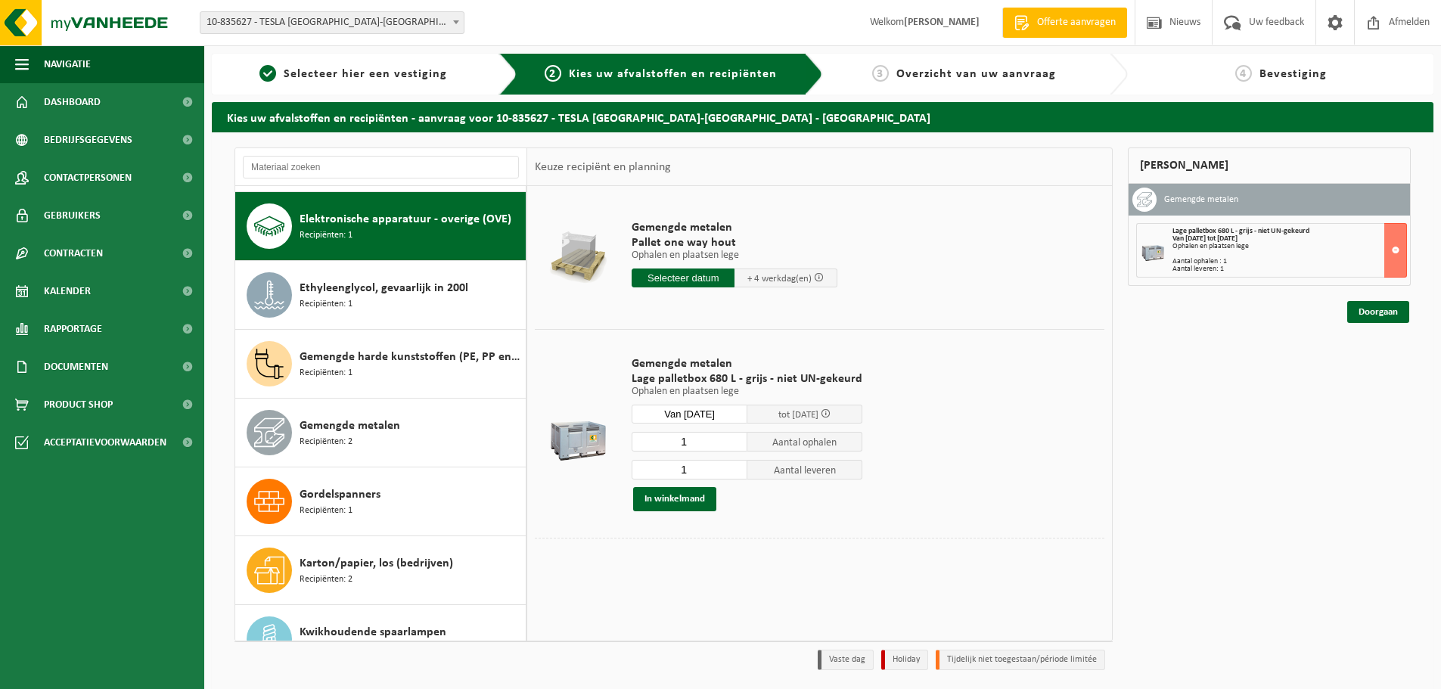
scroll to position [482, 0]
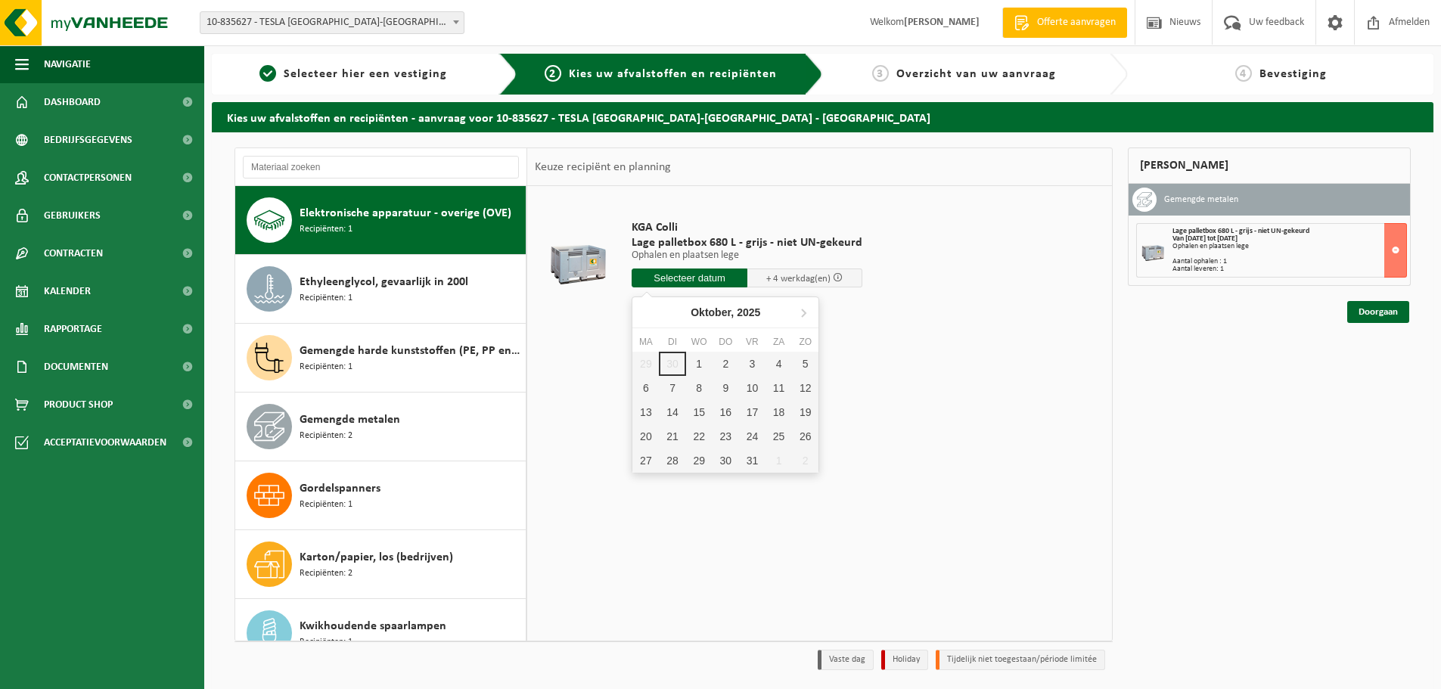
click at [697, 275] on input "text" at bounding box center [690, 278] width 116 height 19
click at [690, 359] on div "1" at bounding box center [699, 364] width 26 height 24
type input "Van 2025-10-01"
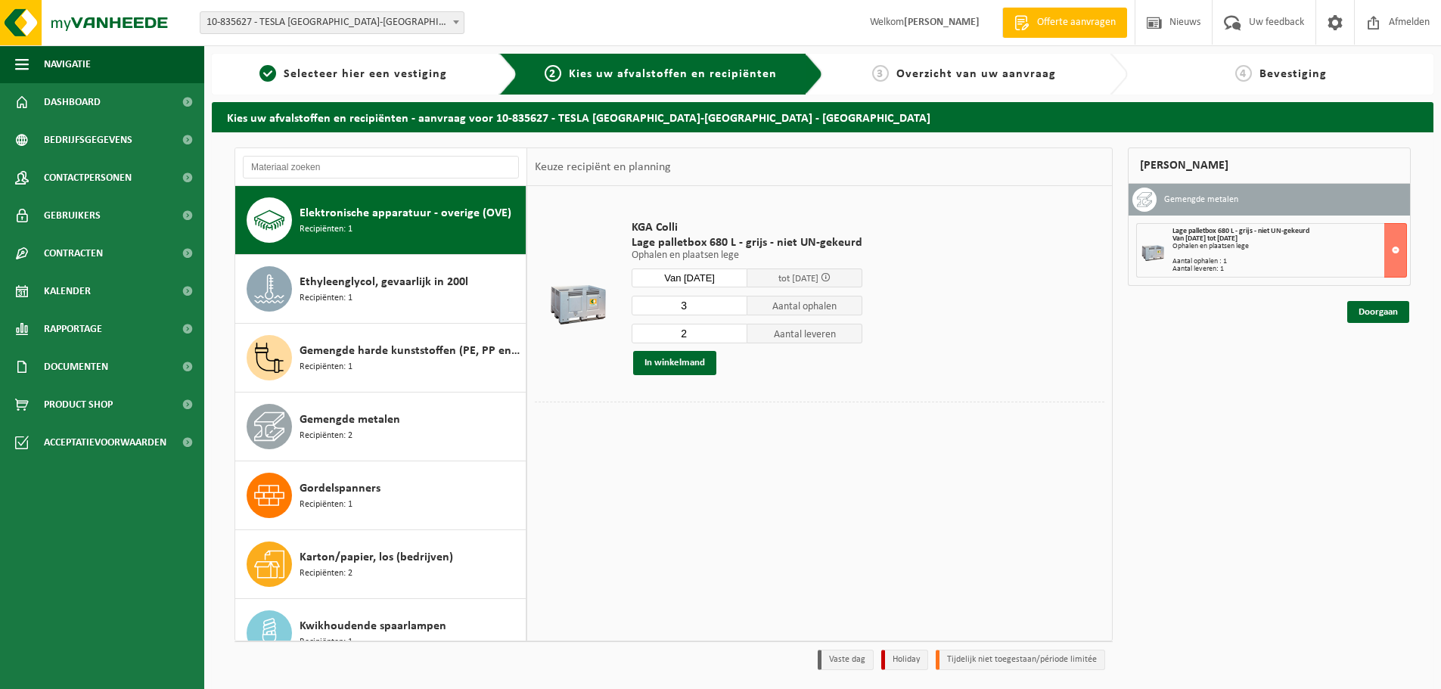
click at [733, 336] on input "2" at bounding box center [690, 334] width 116 height 20
type input "1"
click at [733, 336] on input "1" at bounding box center [690, 334] width 116 height 20
click at [734, 309] on input "2" at bounding box center [690, 306] width 116 height 20
type input "1"
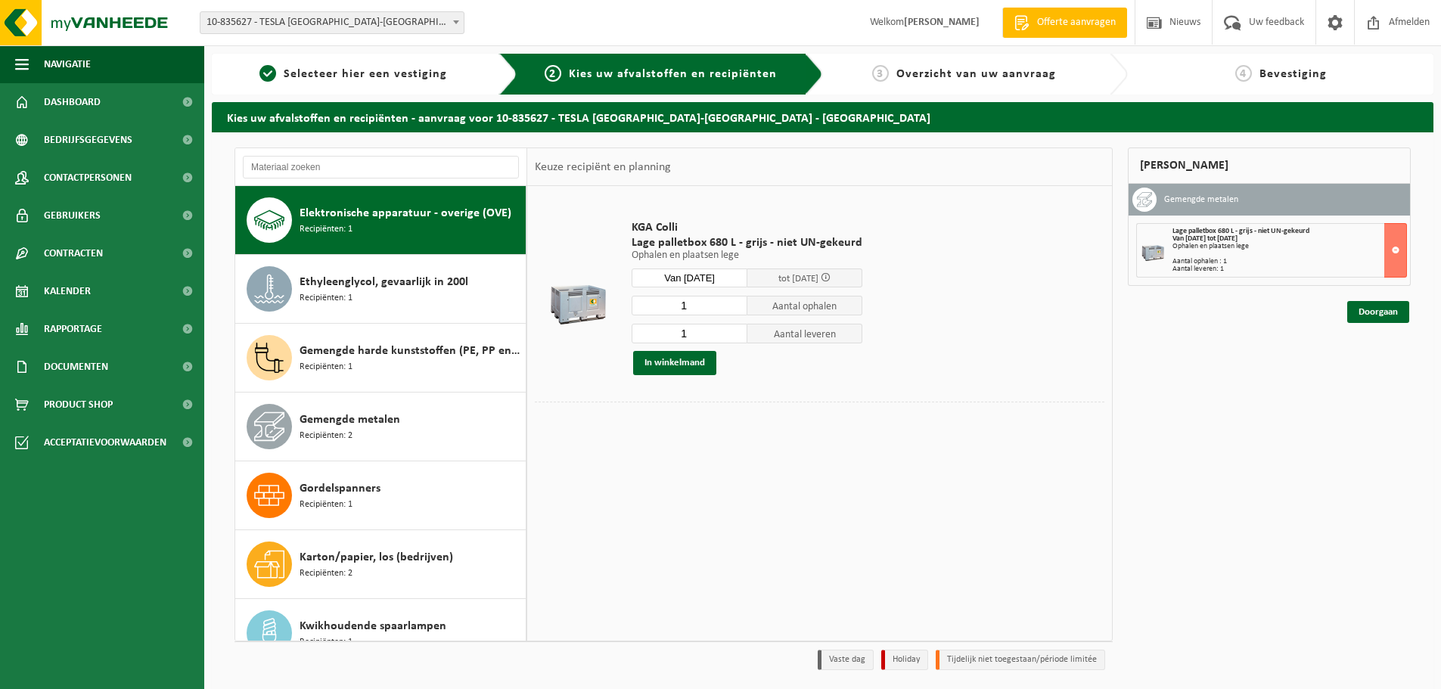
click at [734, 309] on input "1" at bounding box center [690, 306] width 116 height 20
click at [688, 358] on button "In winkelmand" at bounding box center [674, 363] width 83 height 24
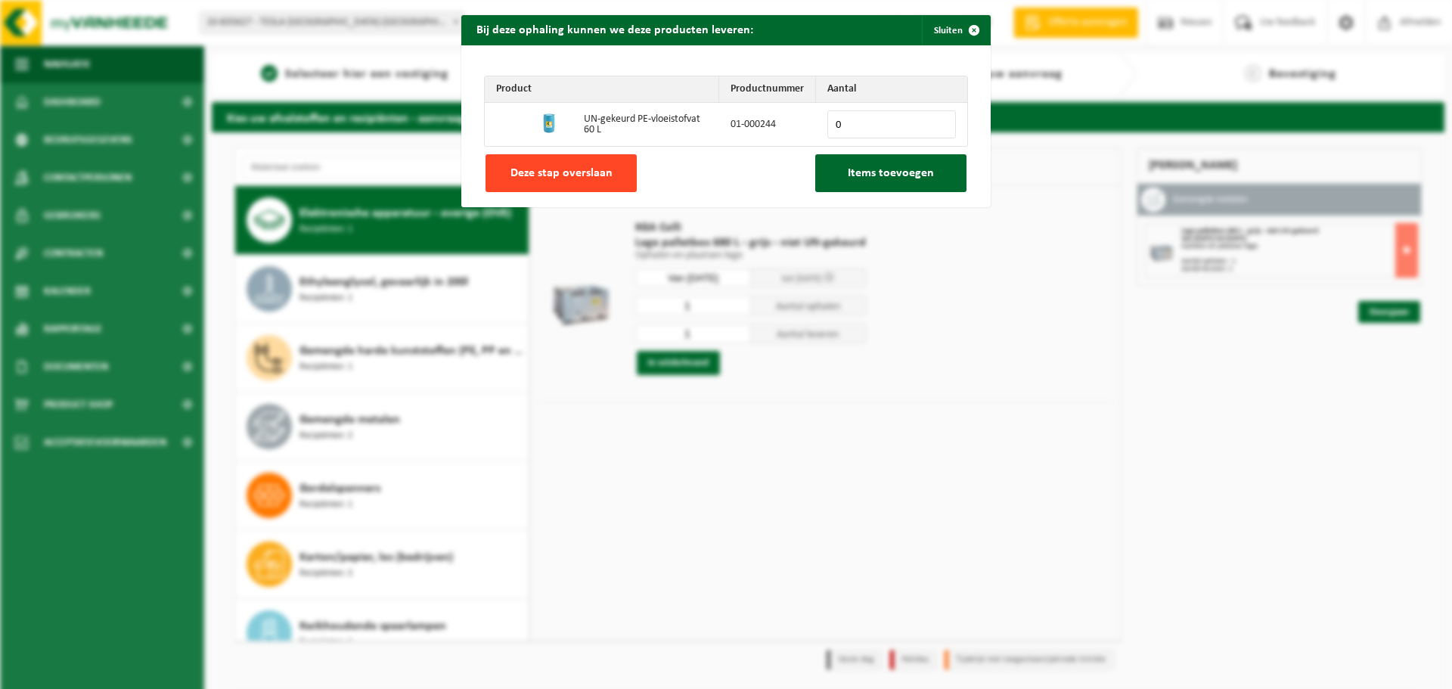
click at [540, 170] on span "Deze stap overslaan" at bounding box center [562, 173] width 102 height 12
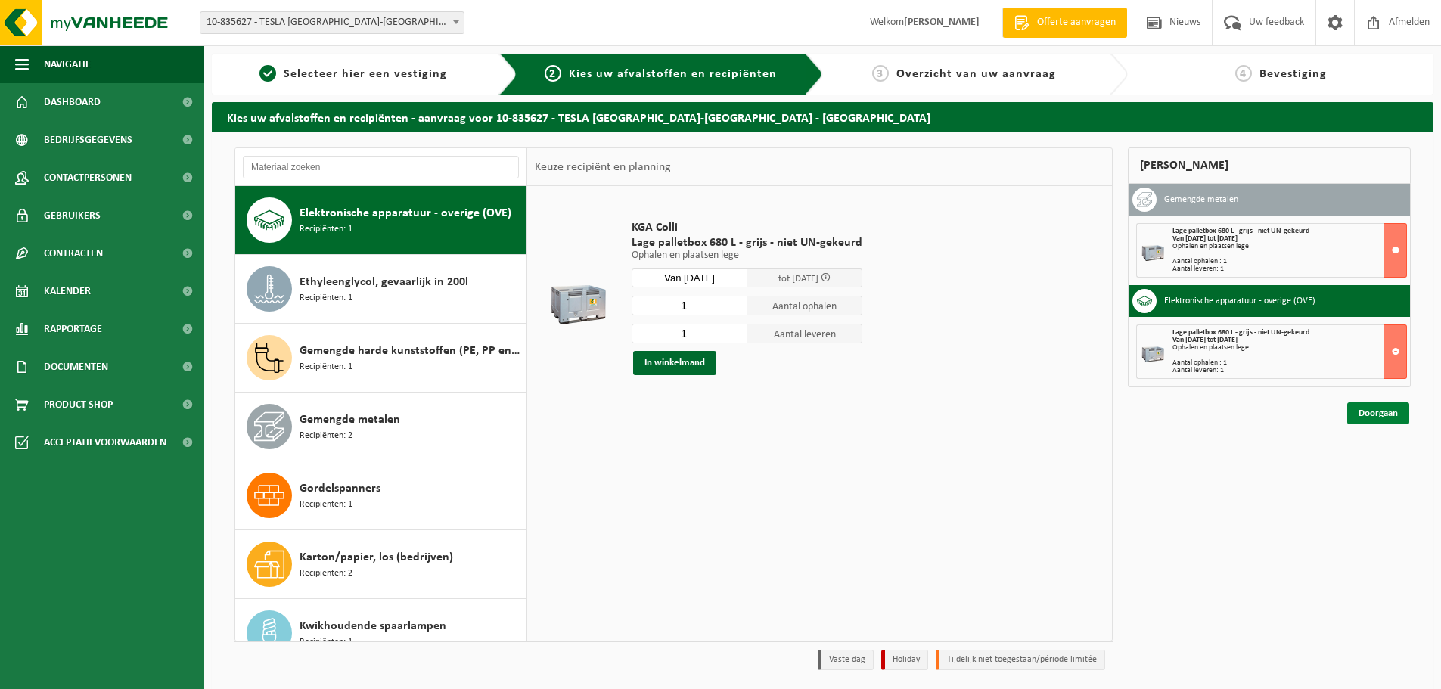
click at [1365, 413] on link "Doorgaan" at bounding box center [1378, 413] width 62 height 22
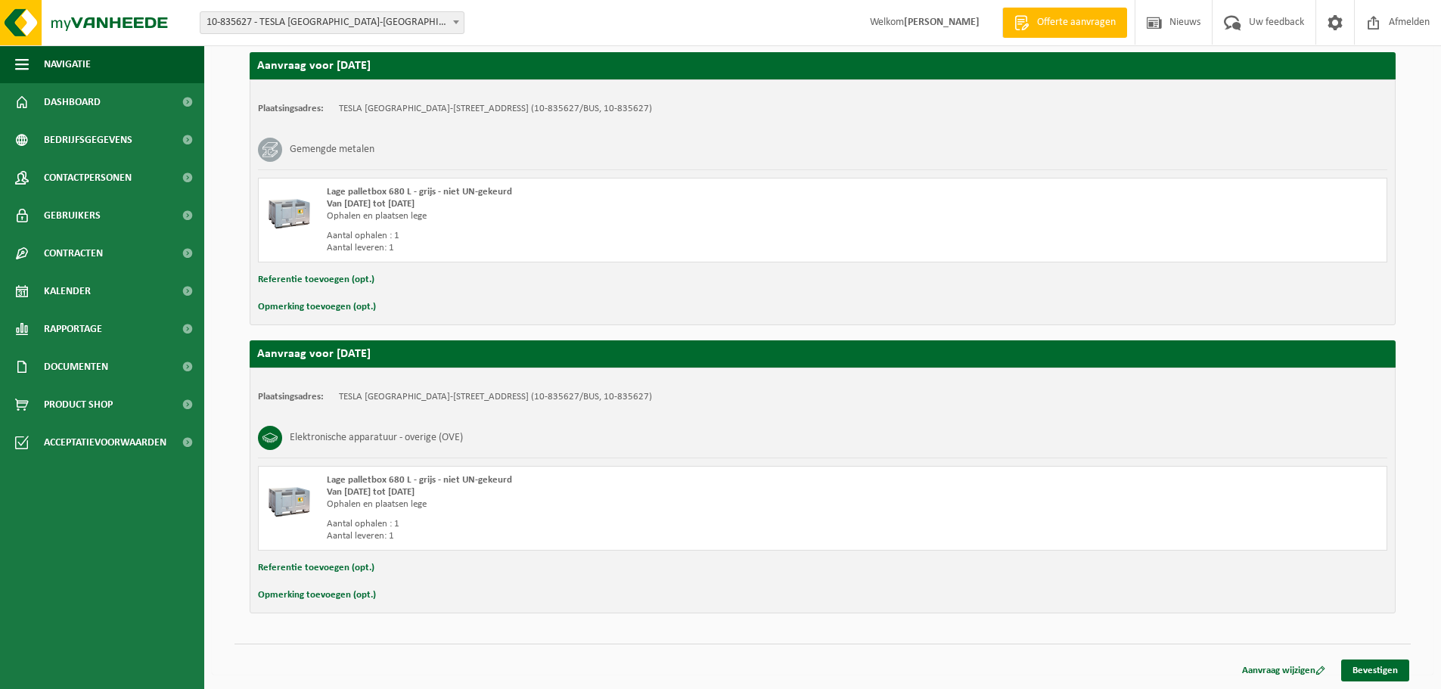
scroll to position [260, 0]
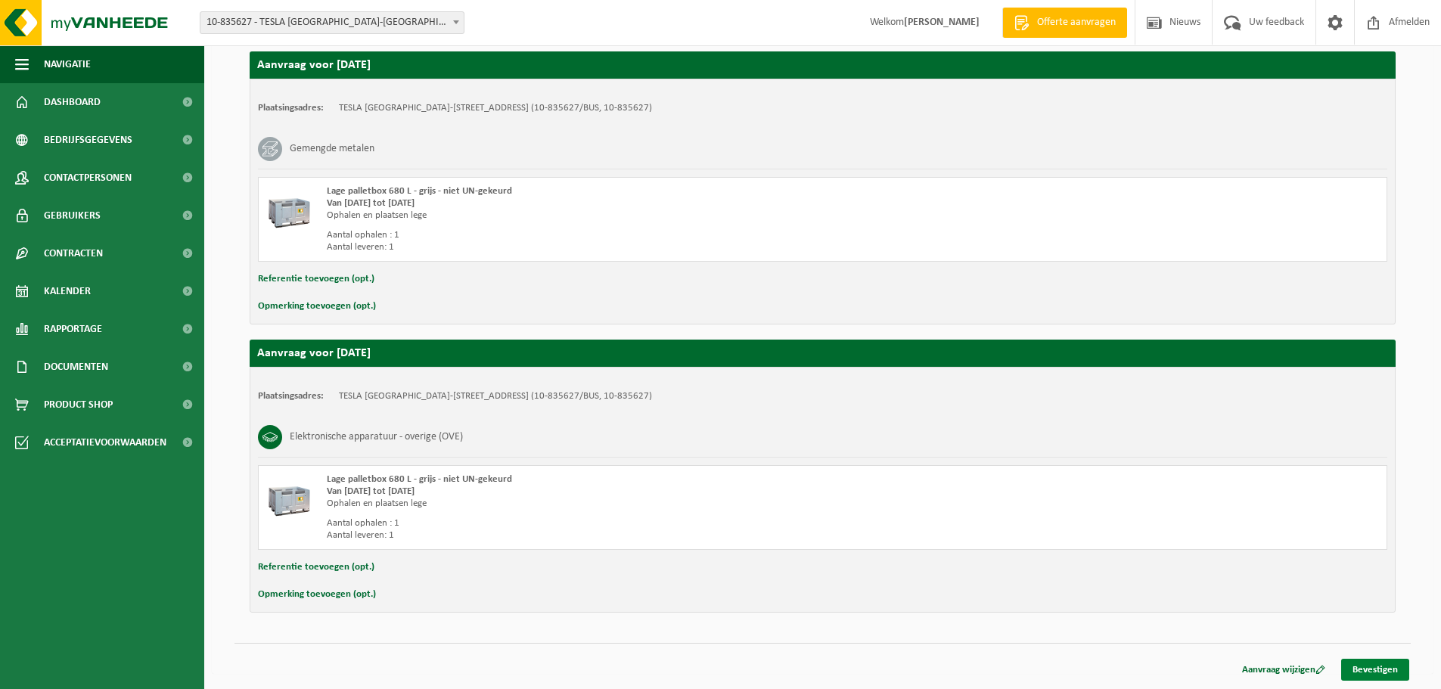
click at [1383, 671] on link "Bevestigen" at bounding box center [1375, 670] width 68 height 22
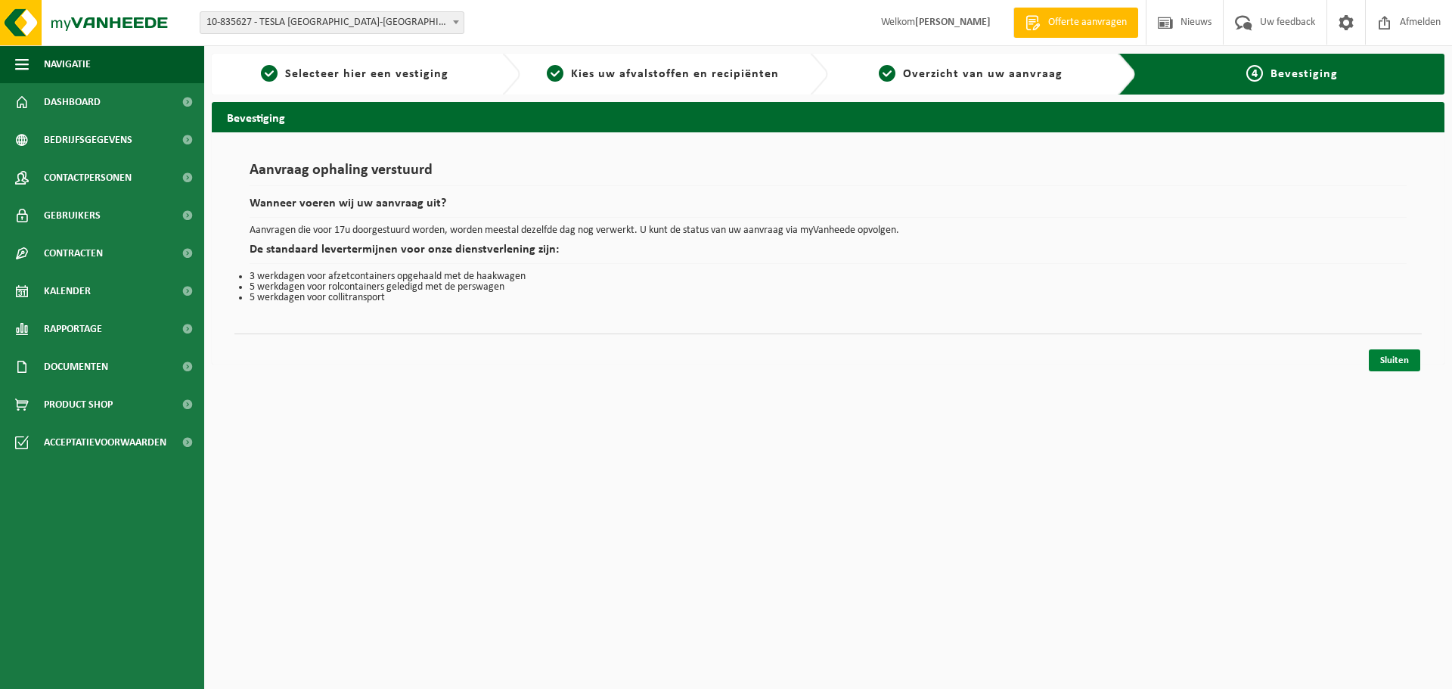
click at [1401, 359] on link "Sluiten" at bounding box center [1394, 360] width 51 height 22
